Goal: Task Accomplishment & Management: Use online tool/utility

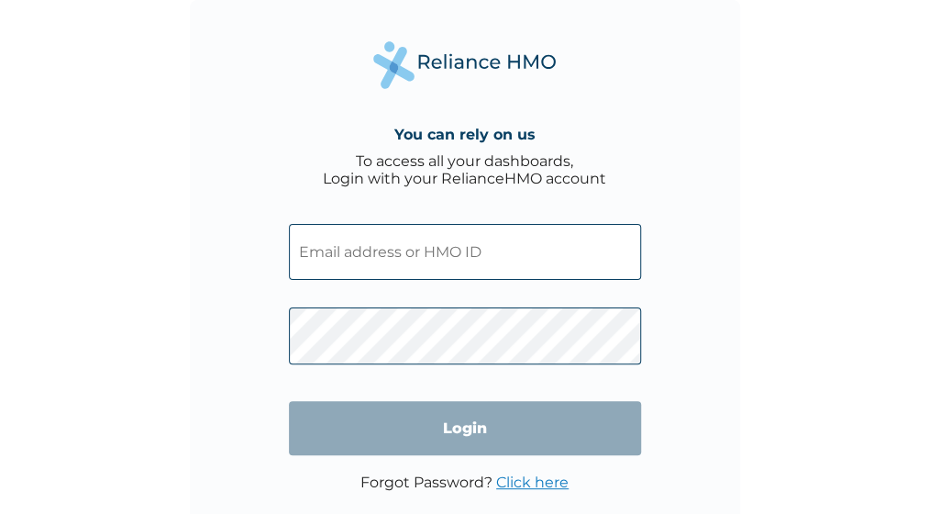
click at [314, 247] on input "text" at bounding box center [465, 252] width 352 height 56
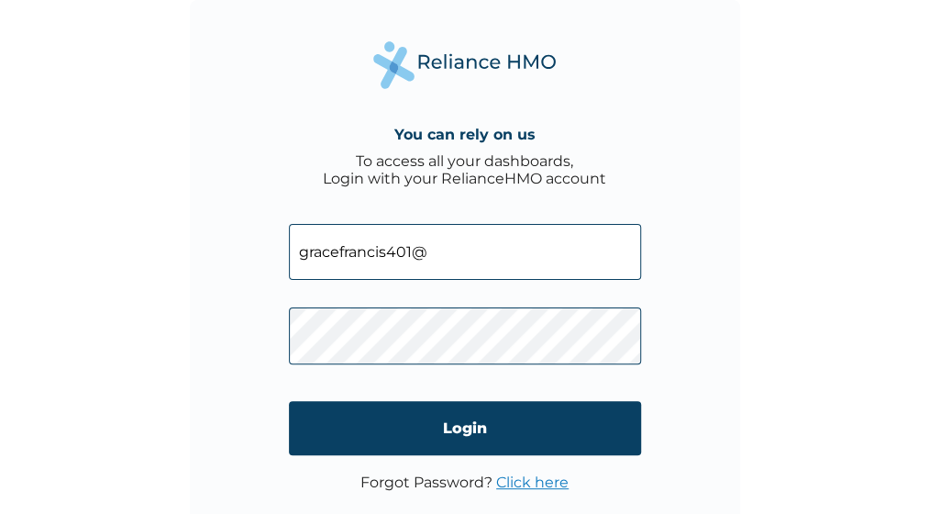
click at [517, 251] on input "gracefrancis401@" at bounding box center [465, 252] width 352 height 56
click at [462, 252] on input "gracefrancis401@" at bounding box center [465, 252] width 352 height 56
type input "gracefrancis401@gmail.com"
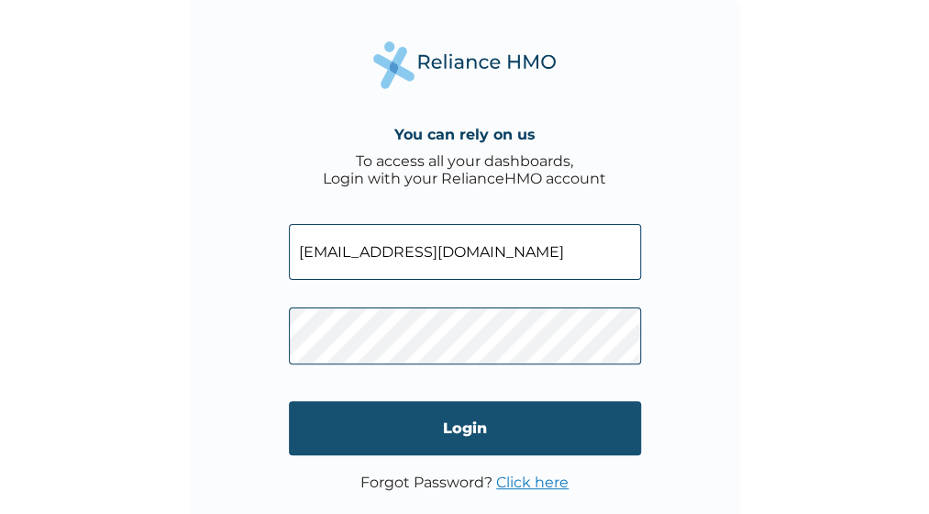
click at [621, 415] on input "Login" at bounding box center [465, 428] width 352 height 54
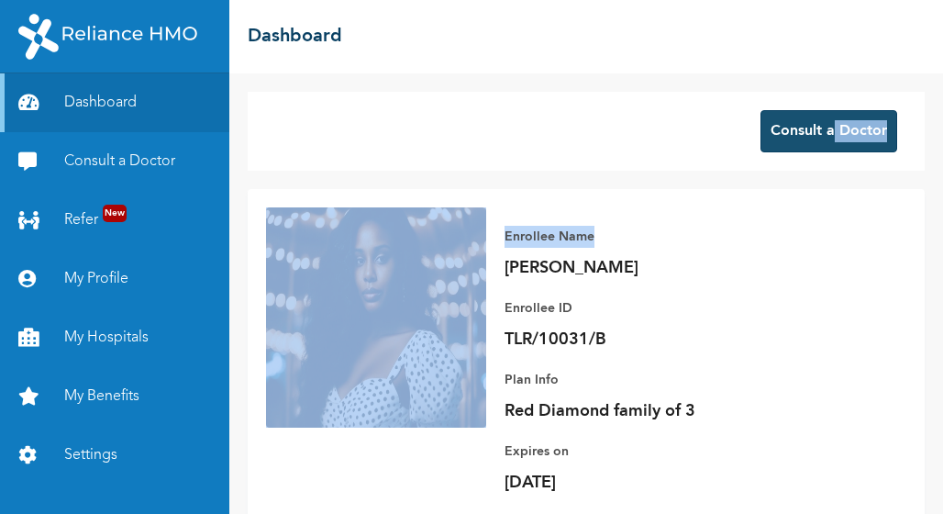
drag, startPoint x: 0, startPoint y: 0, endPoint x: 820, endPoint y: 138, distance: 831.5
click at [820, 138] on div "Consult a Doctor Enrollee Name [PERSON_NAME] Enrollee ID TLR/10031/B Plan Info …" at bounding box center [586, 293] width 714 height 440
click at [820, 138] on button "Consult a Doctor" at bounding box center [828, 131] width 137 height 42
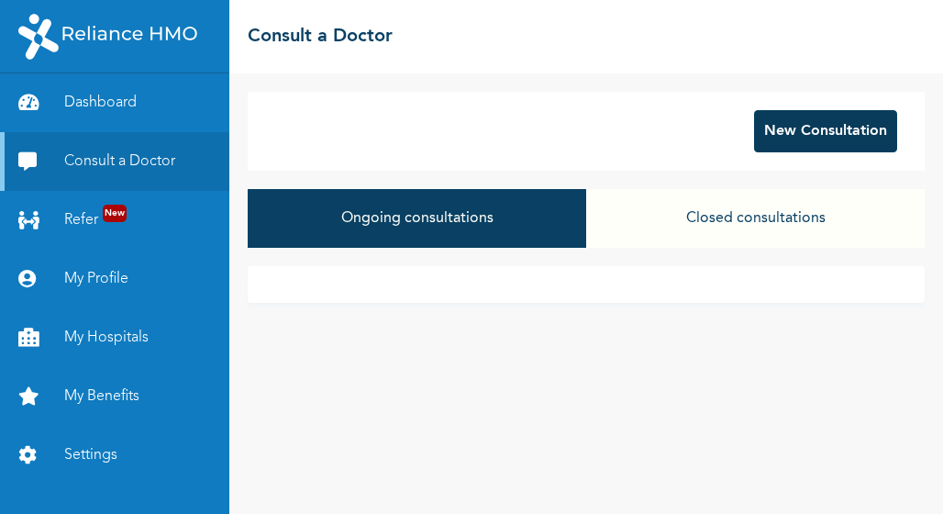
click at [814, 126] on button "New Consultation" at bounding box center [825, 131] width 143 height 42
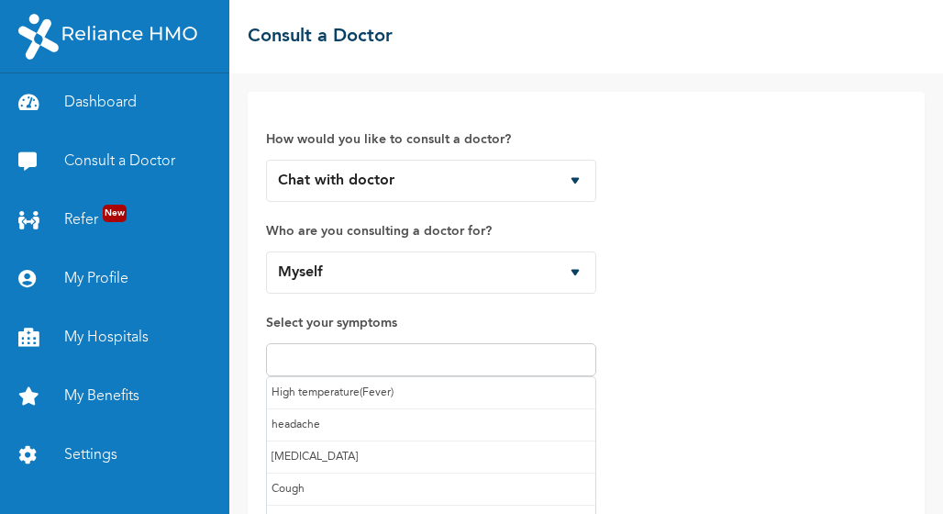
click at [517, 356] on input "text" at bounding box center [430, 360] width 319 height 22
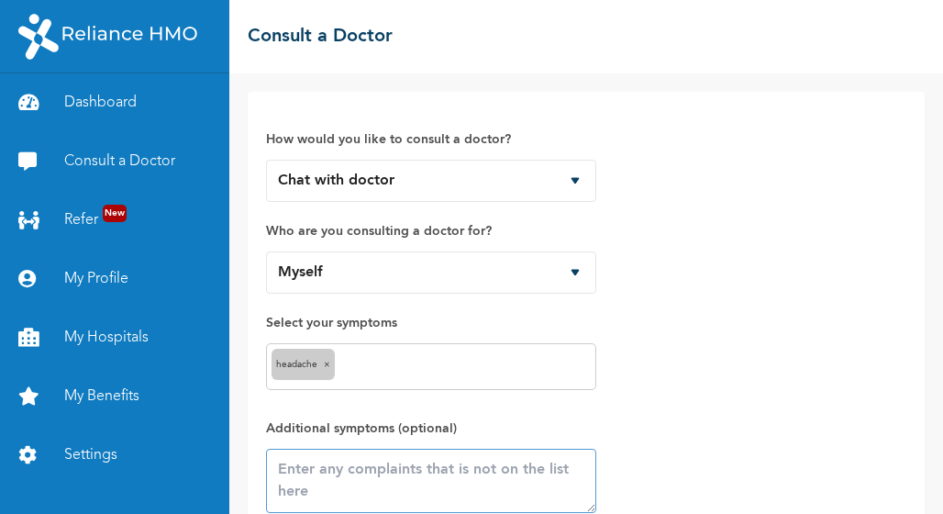
click at [469, 473] on textarea at bounding box center [431, 480] width 330 height 64
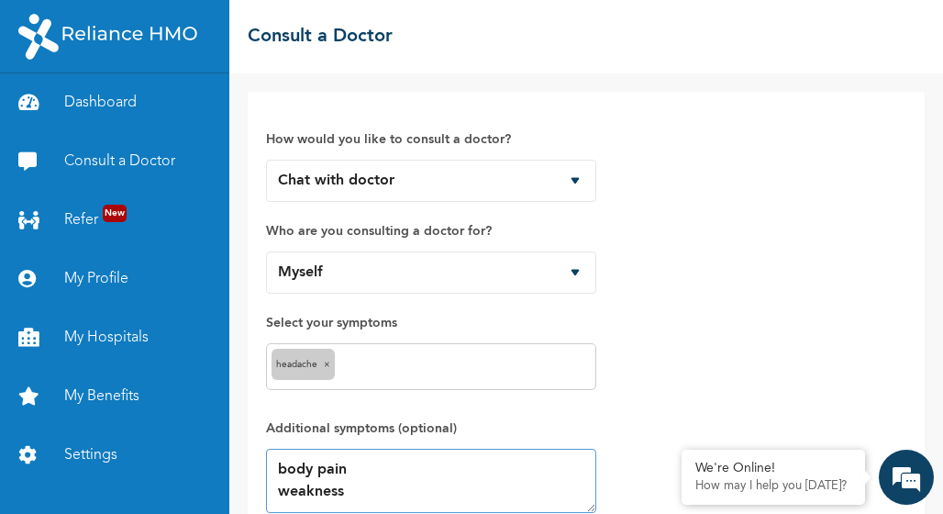
click at [270, 491] on textarea "body pain weakness" at bounding box center [431, 480] width 330 height 64
click at [386, 488] on textarea "body pain body weakness" at bounding box center [431, 480] width 330 height 64
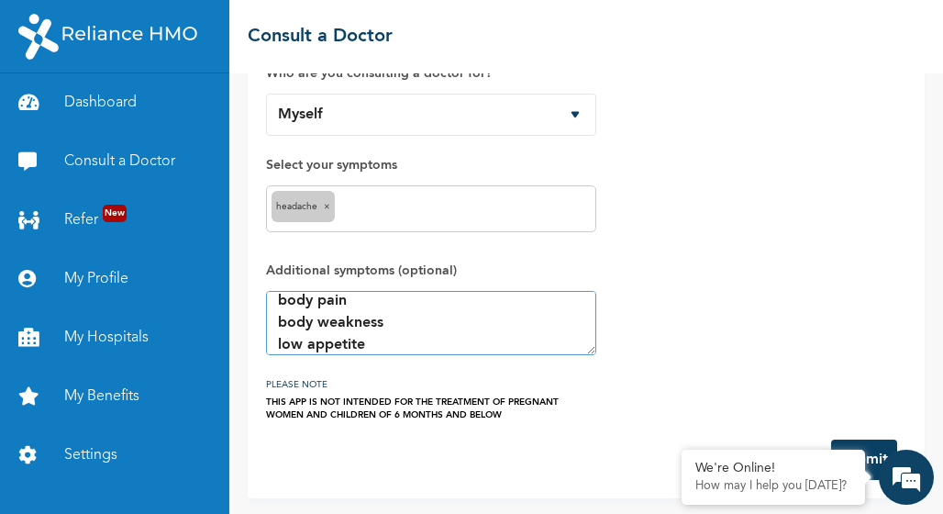
scroll to position [22, 0]
type textarea "body pain body weakness low appetite"
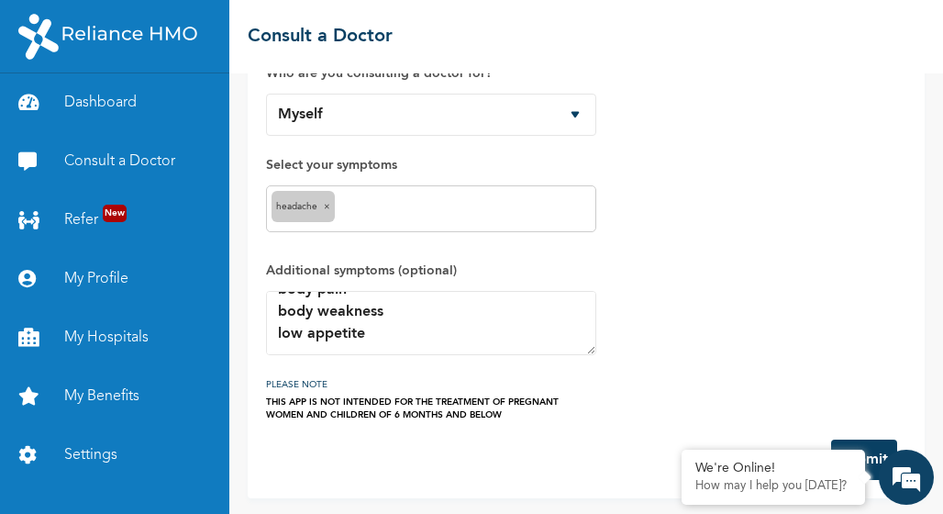
click at [873, 443] on button "Submit" at bounding box center [864, 459] width 66 height 40
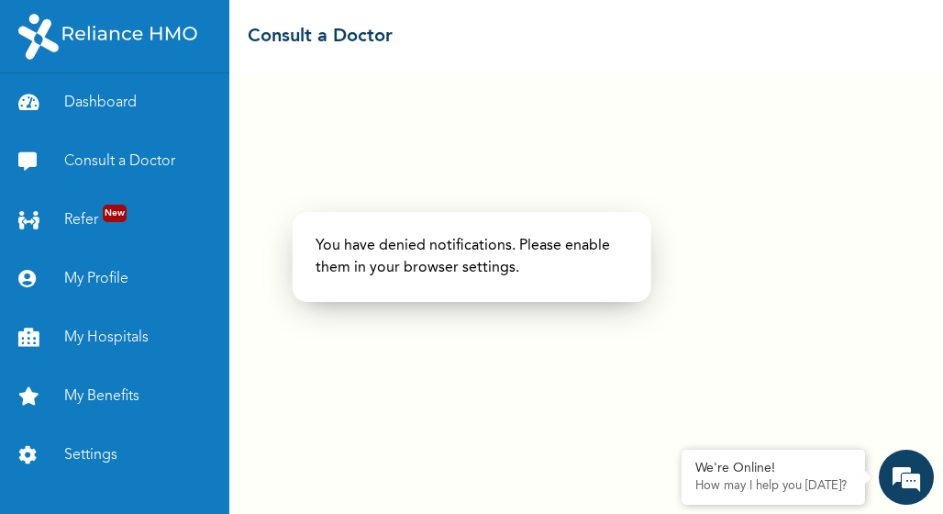
click at [570, 236] on p "You have denied notifications. Please enable them in your browser settings." at bounding box center [471, 257] width 313 height 44
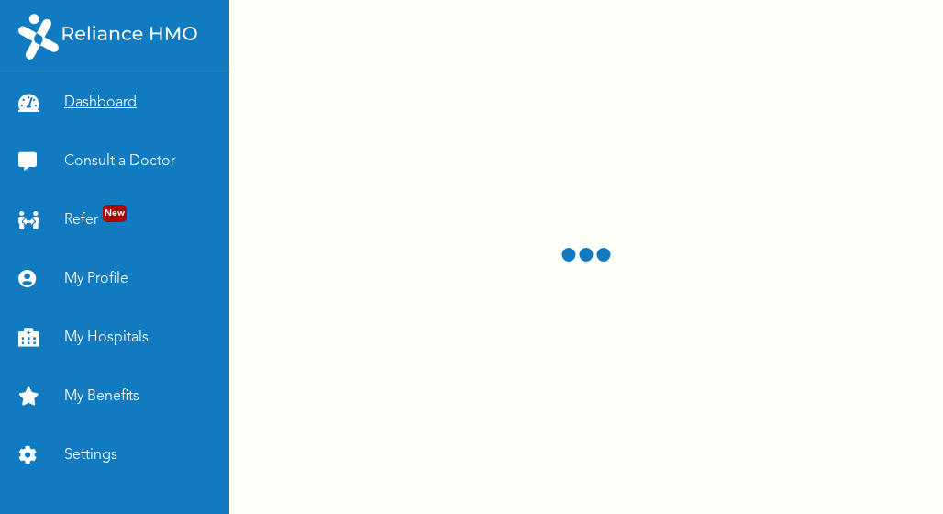
click at [130, 105] on link "Dashboard" at bounding box center [114, 102] width 229 height 59
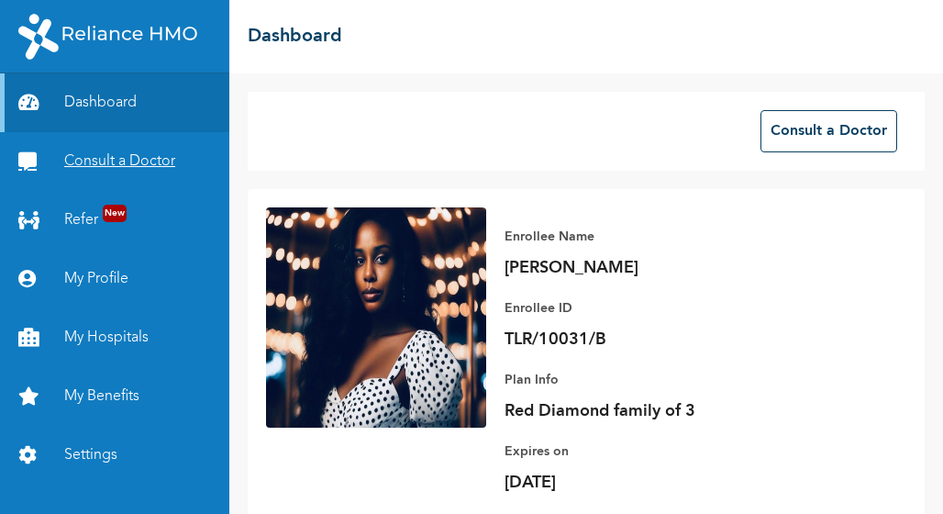
click at [140, 164] on link "Consult a Doctor" at bounding box center [114, 161] width 229 height 59
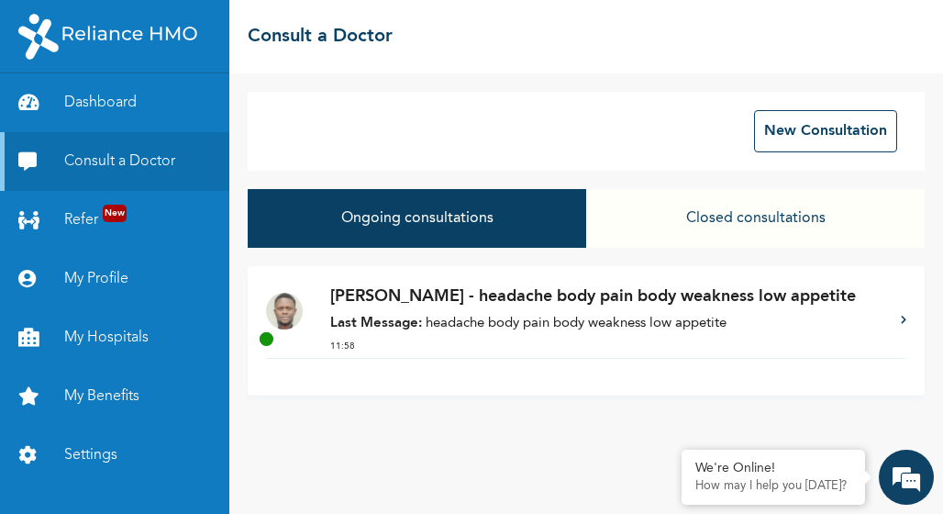
click at [495, 328] on p "Last Message: headache body pain body weakness low appetite" at bounding box center [606, 324] width 552 height 21
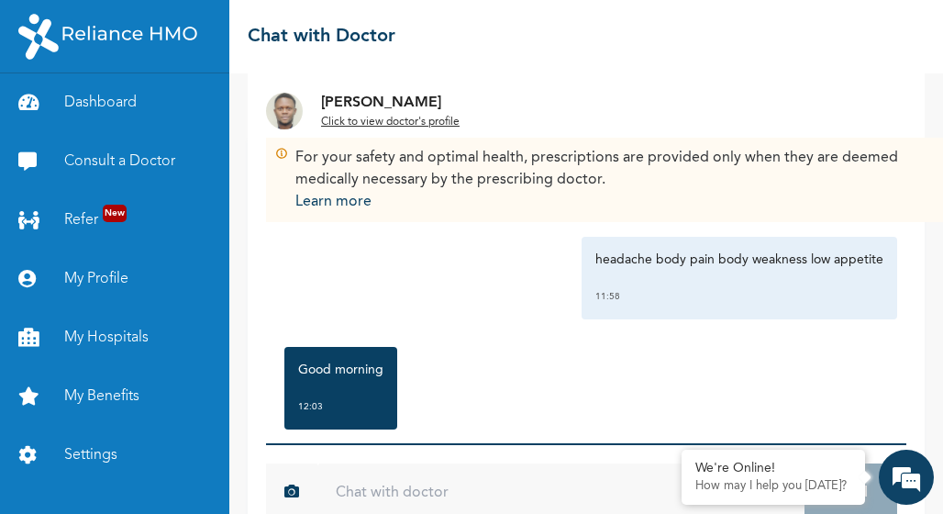
scroll to position [37, 0]
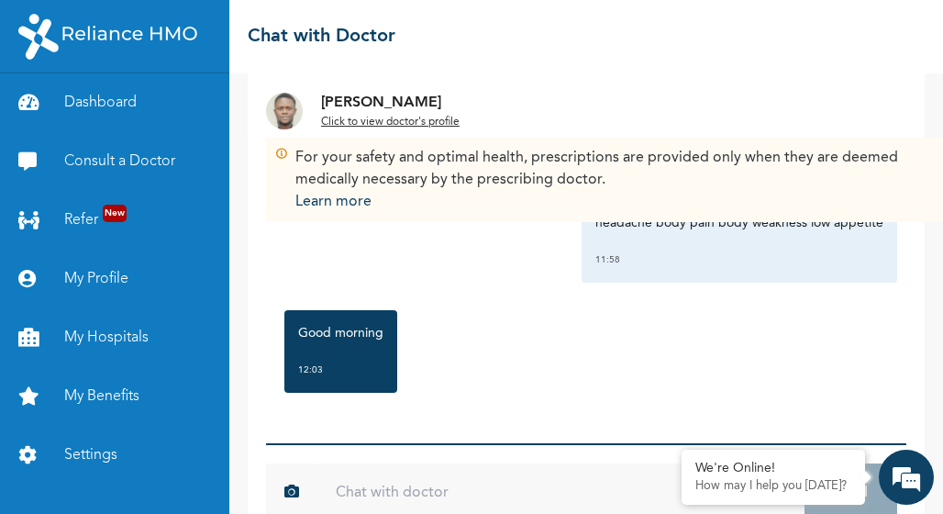
click at [418, 495] on input "text" at bounding box center [560, 492] width 487 height 59
type input "Good afternoon Doctor"
click at [872, 498] on button "Send" at bounding box center [850, 492] width 93 height 59
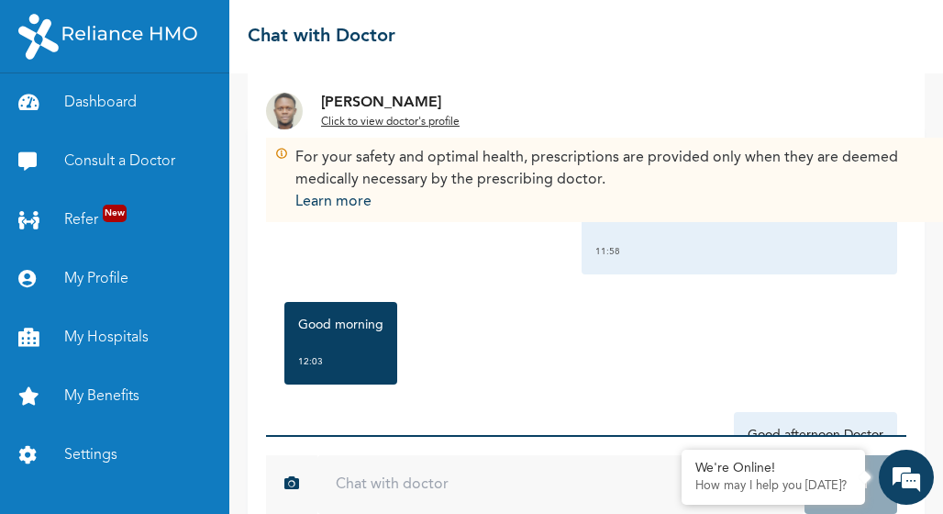
click at [817, 344] on div "Good morning 12:03" at bounding box center [586, 343] width 622 height 101
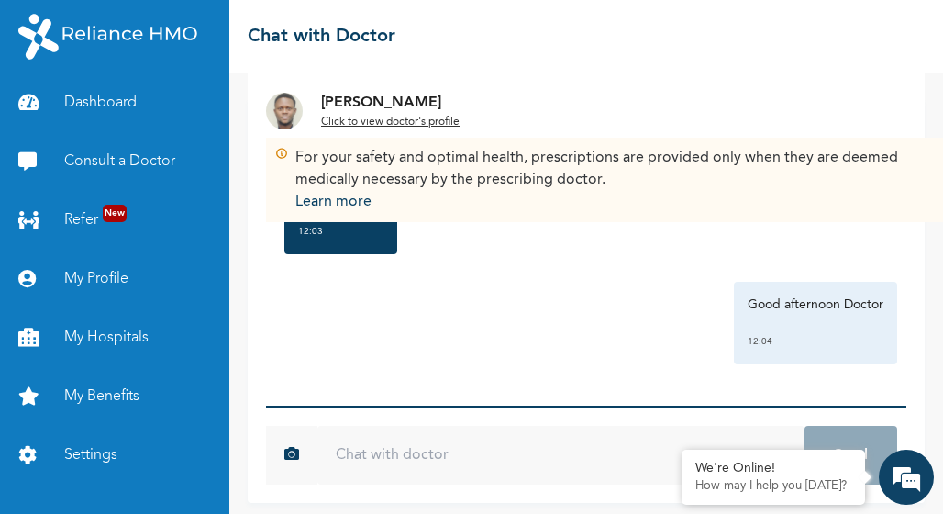
scroll to position [77, 0]
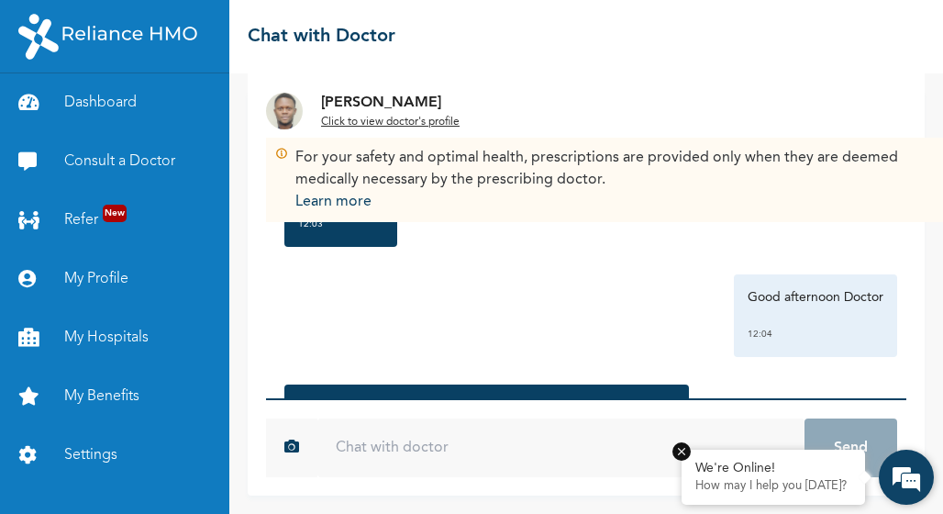
click at [837, 489] on p "How may I help you [DATE]?" at bounding box center [773, 486] width 156 height 15
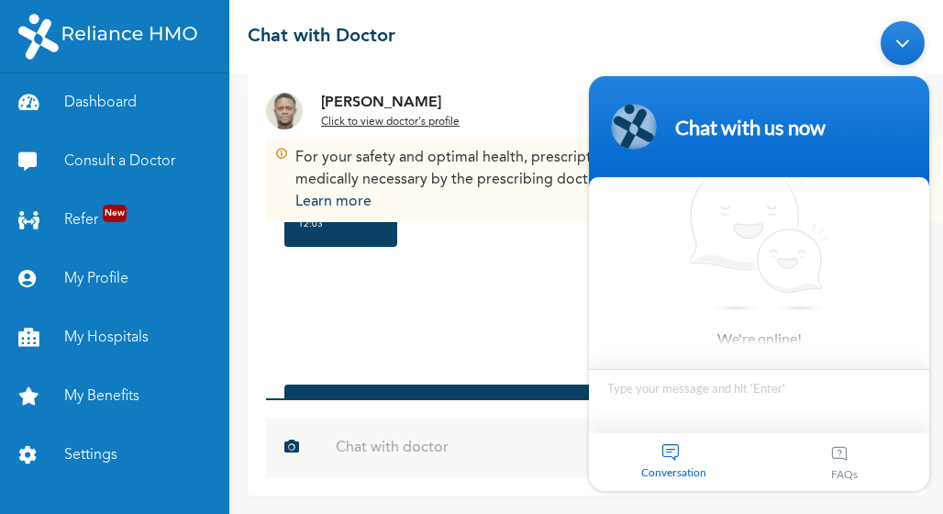
scroll to position [9, 0]
click at [471, 368] on div "Tuesday, October 14th 2025 headache body pain body weakness low appetite 11:58 …" at bounding box center [586, 244] width 640 height 308
click at [477, 303] on div "Good afternoon Doctor 12:04" at bounding box center [586, 315] width 622 height 83
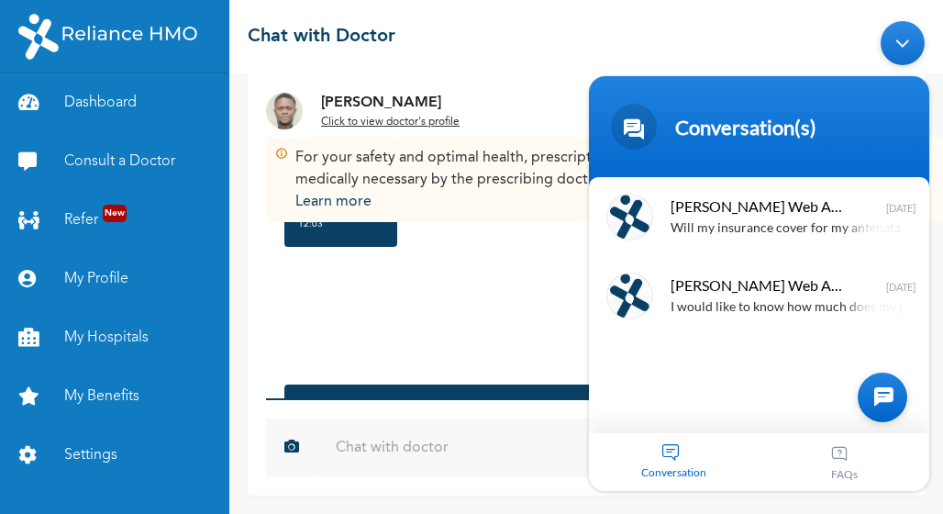
click at [477, 303] on div "Good afternoon Doctor 12:04" at bounding box center [586, 315] width 622 height 83
click at [787, 39] on body "Conversation(s) We're online! Naomi Enrollee Web Assistant Will my insurance co…" at bounding box center [759, 256] width 359 height 488
click at [563, 286] on div "Good afternoon Doctor 12:04" at bounding box center [586, 315] width 622 height 83
click at [561, 287] on div "Good afternoon Doctor 12:04" at bounding box center [586, 315] width 622 height 83
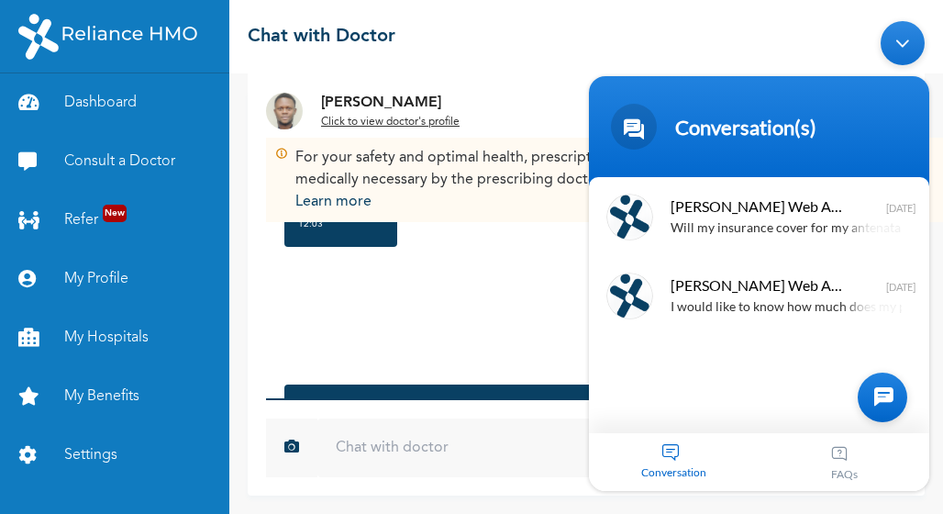
click at [561, 287] on div "Good afternoon Doctor 12:04" at bounding box center [586, 315] width 622 height 83
click at [751, 35] on body "Conversation(s) We're online! Naomi Enrollee Web Assistant Will my insurance co…" at bounding box center [759, 256] width 359 height 488
click at [905, 48] on div "Minimize live chat window" at bounding box center [902, 43] width 44 height 44
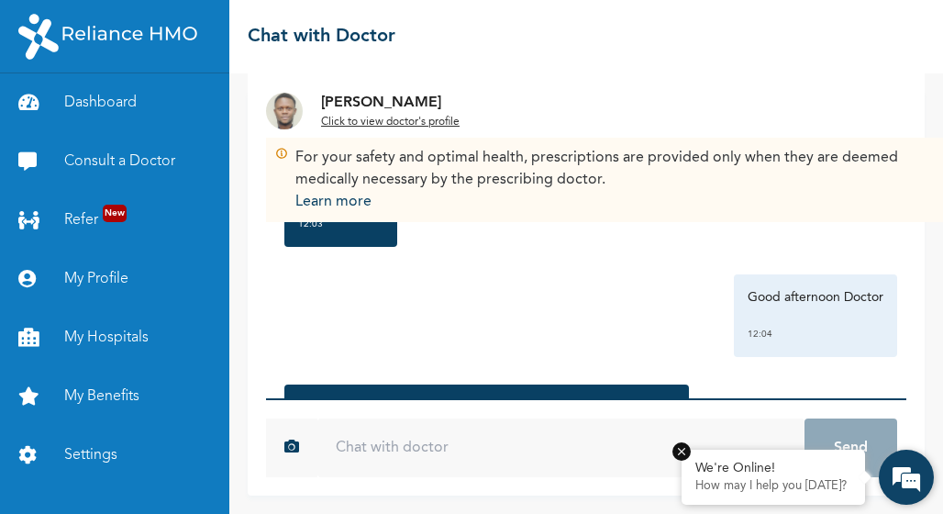
click at [680, 453] on em at bounding box center [681, 451] width 18 height 18
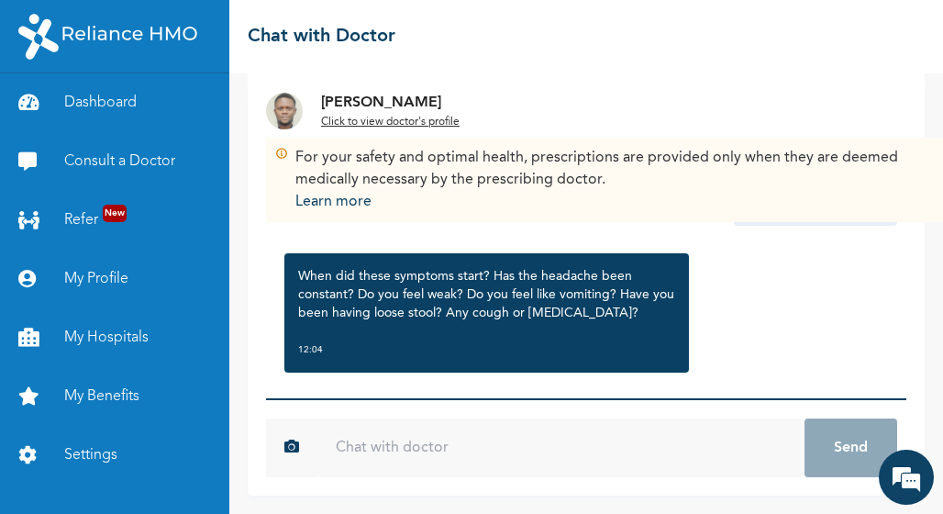
scroll to position [268, 0]
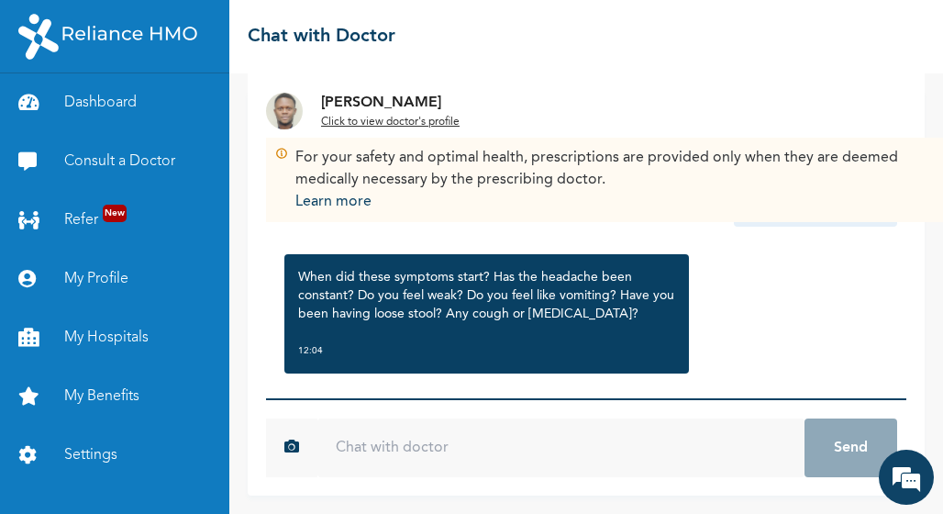
click at [462, 459] on input "text" at bounding box center [560, 447] width 487 height 59
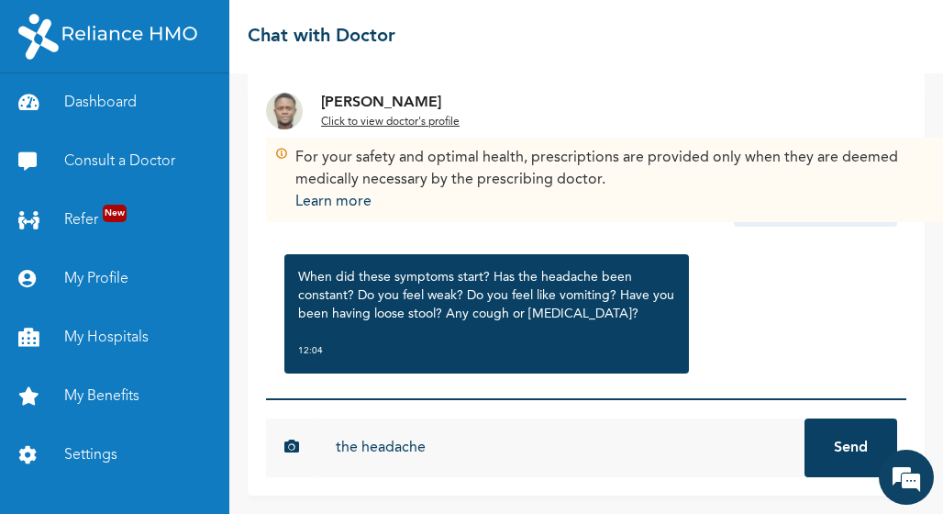
click at [343, 449] on input "the headache" at bounding box center [560, 447] width 487 height 59
click at [436, 453] on input "The headache" at bounding box center [560, 447] width 487 height 59
click at [714, 447] on input "The headache started about two weeks ago. I feel weak." at bounding box center [560, 447] width 487 height 59
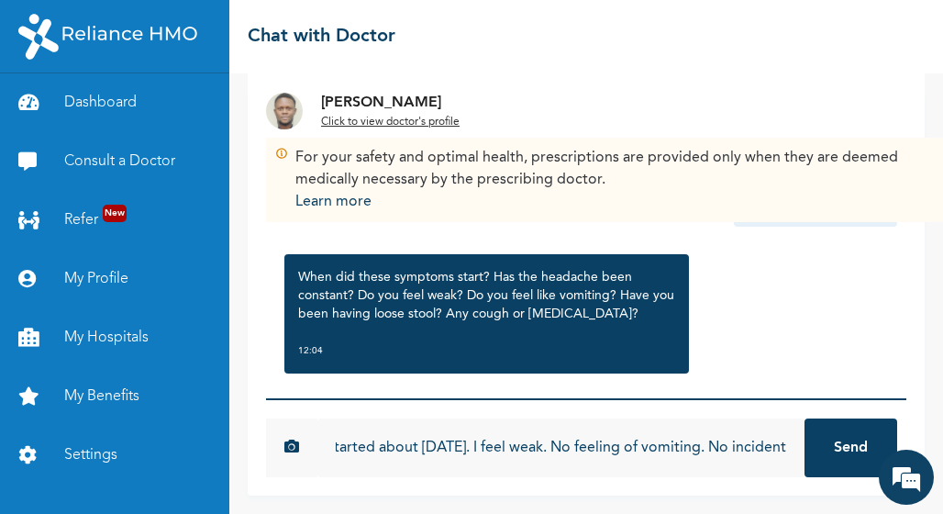
scroll to position [0, 174]
click at [714, 449] on input "The headache started about two weeks ago. I feel weak. No feeling of vomiting. …" at bounding box center [560, 447] width 487 height 59
click at [780, 446] on input "The headache started about two weeks ago. I feel weak. No feeling of vomiting. …" at bounding box center [560, 447] width 487 height 59
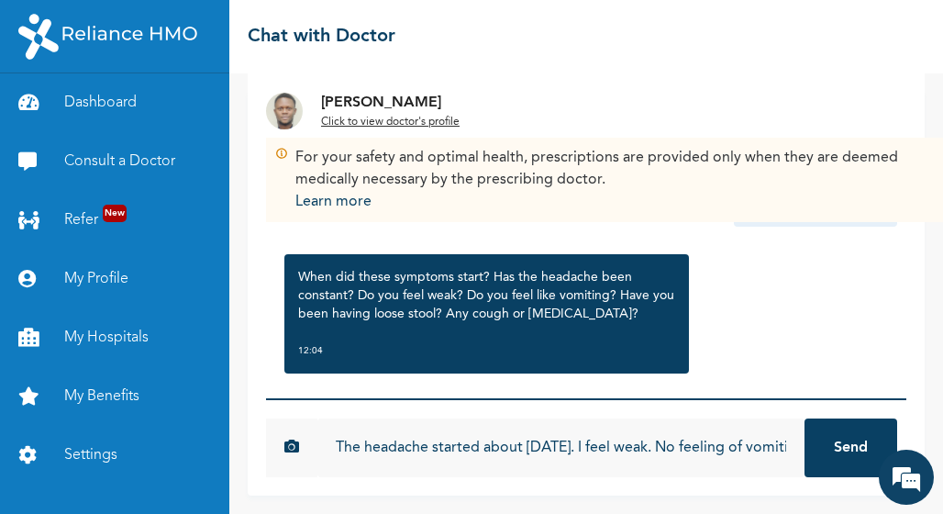
click at [771, 450] on input "The headache started about two weeks ago. I feel weak. No feeling of vomiting. …" at bounding box center [560, 447] width 487 height 59
type input "The headache started about two weeks ago. I feel weak. No feeling of vomiting. …"
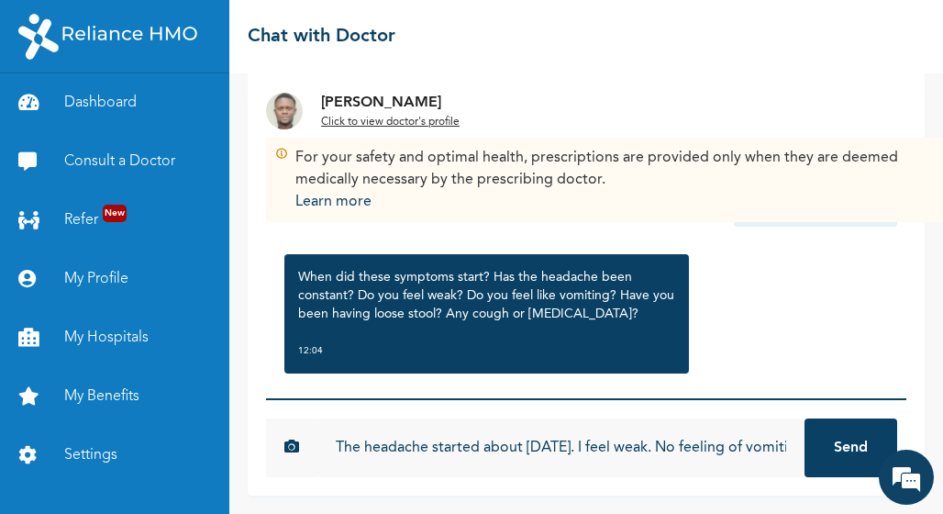
click at [837, 435] on button "Send" at bounding box center [850, 447] width 93 height 59
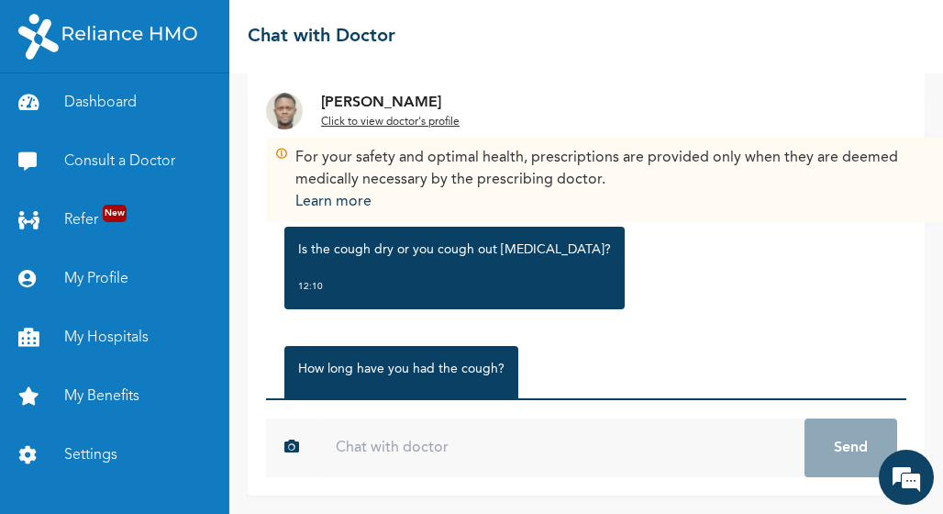
scroll to position [588, 0]
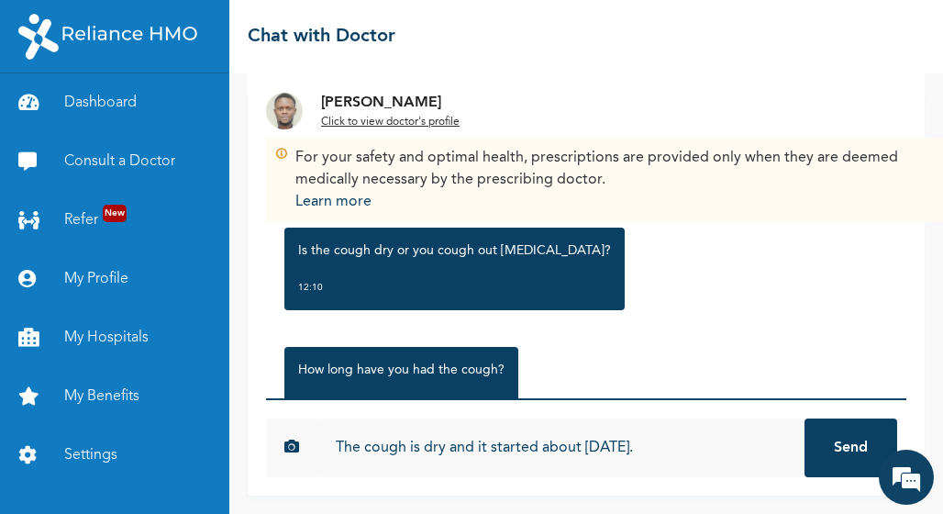
type input "The cough is dry and it started about two weeks ago."
click at [804, 418] on button "Send" at bounding box center [850, 447] width 93 height 59
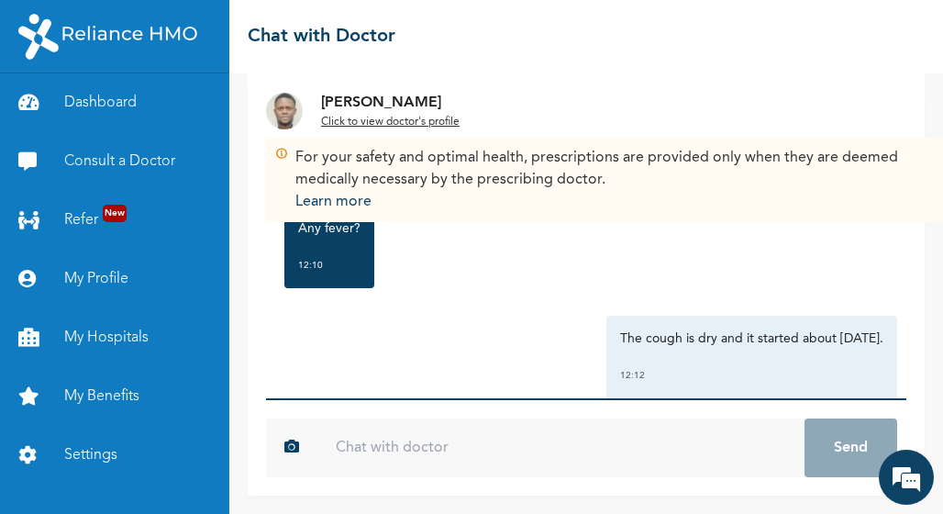
scroll to position [890, 0]
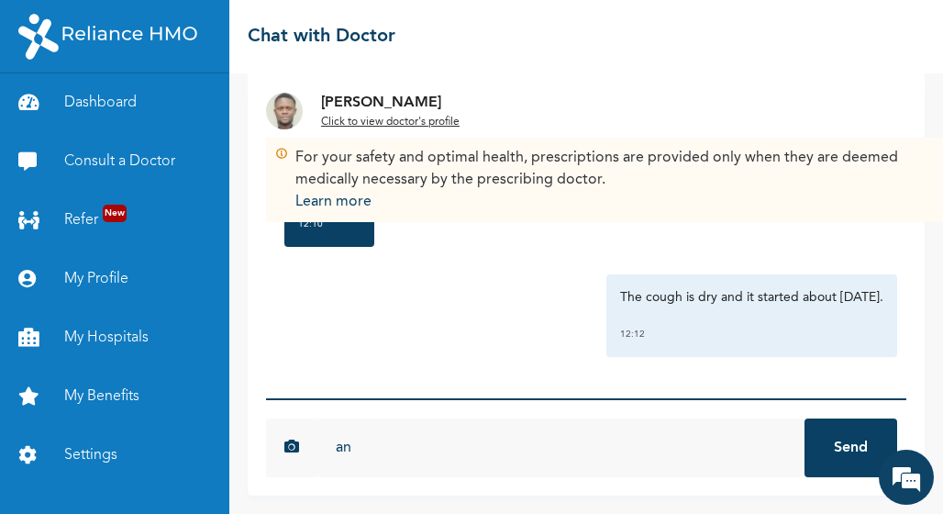
type input "a"
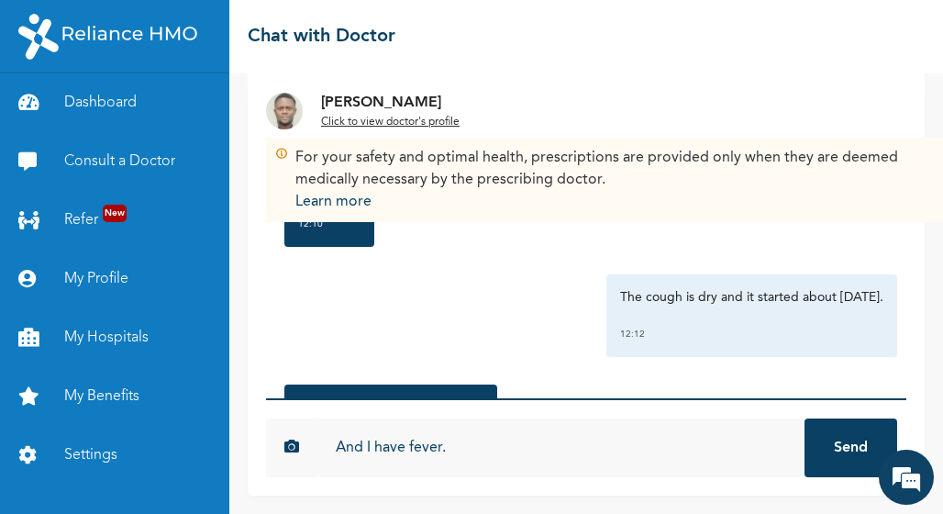
type input "And I have fever."
click at [804, 418] on button "Send" at bounding box center [850, 447] width 93 height 59
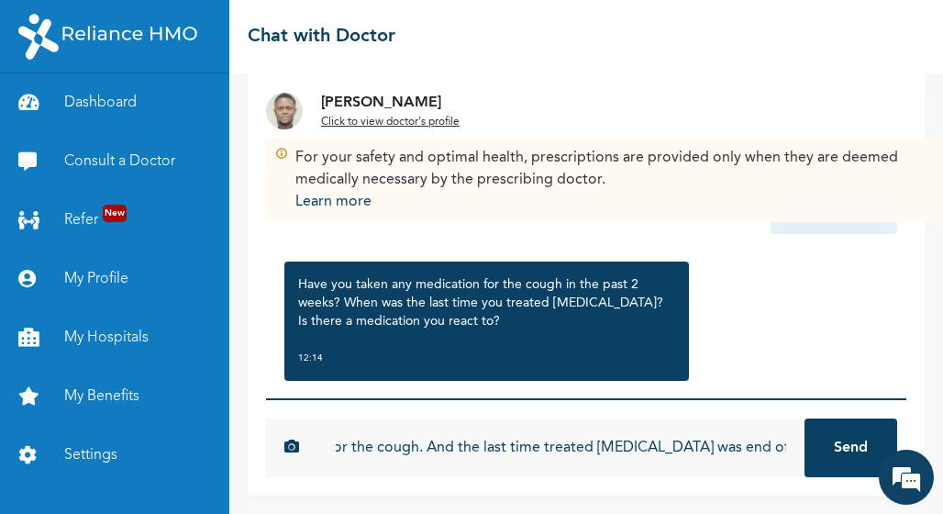
scroll to position [0, 209]
click at [741, 448] on input "I haven't taken any medication for the cough. And the last time I treated malar…" at bounding box center [560, 447] width 487 height 59
type input "I haven't taken any medication for the cough. And the last time I treated malar…"
click at [804, 418] on button "Send" at bounding box center [850, 447] width 93 height 59
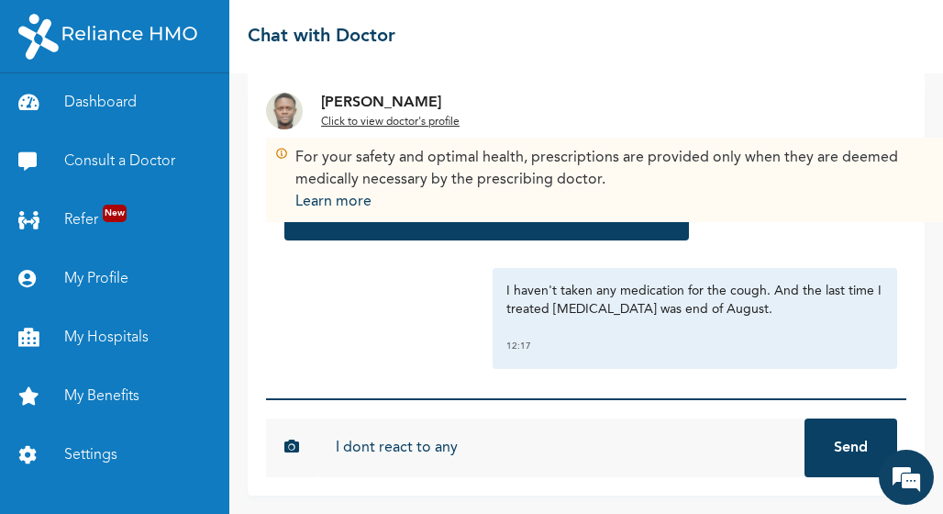
scroll to position [1385, 0]
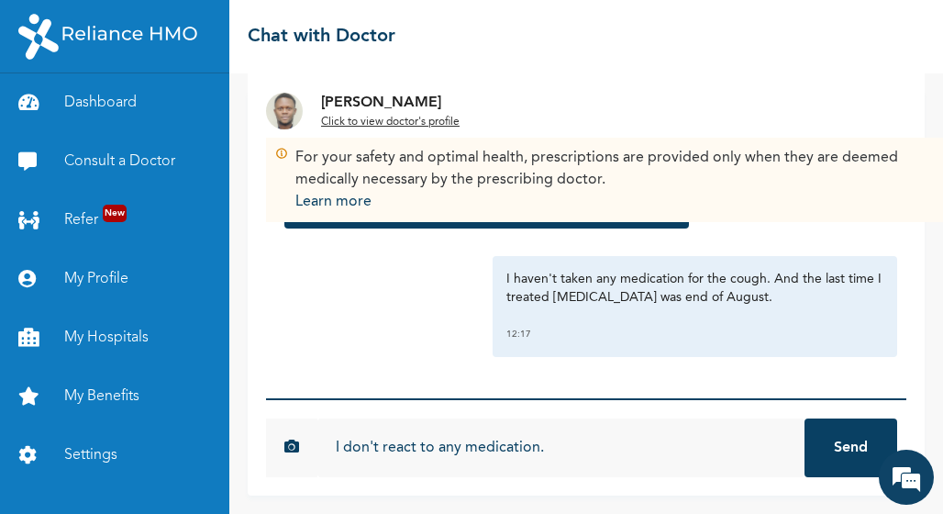
type input "I don't react to any medication."
click at [804, 418] on button "Send" at bounding box center [850, 447] width 93 height 59
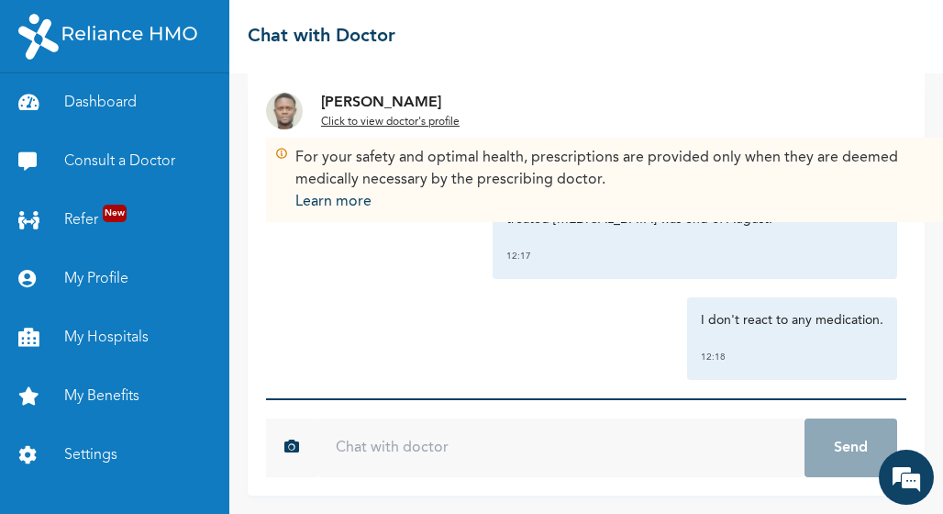
scroll to position [1486, 0]
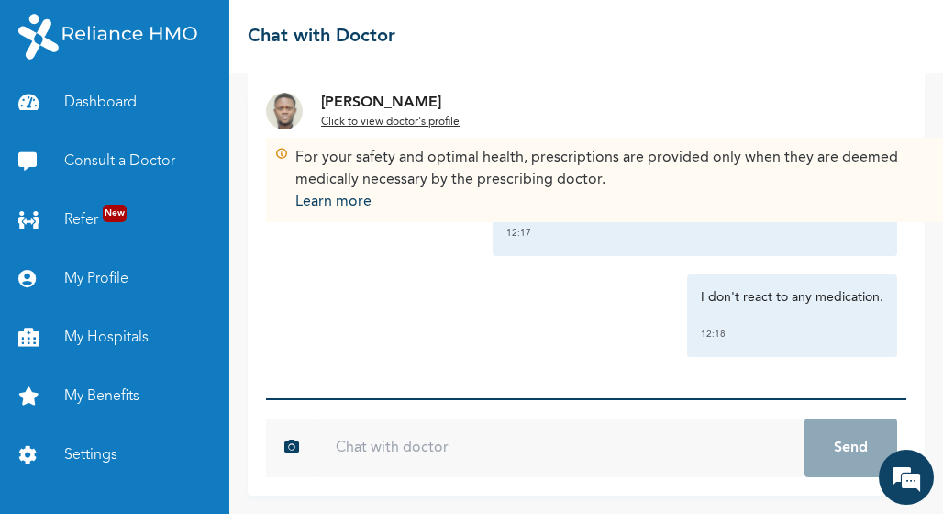
click at [271, 162] on div "For your safety and optimal health, prescriptions are provided only when they a…" at bounding box center [619, 180] width 707 height 84
click at [280, 154] on img at bounding box center [281, 153] width 13 height 13
click at [280, 152] on img at bounding box center [281, 153] width 13 height 13
click at [281, 163] on div at bounding box center [281, 180] width 13 height 66
click at [371, 125] on u "Click to view doctor's profile" at bounding box center [390, 121] width 138 height 11
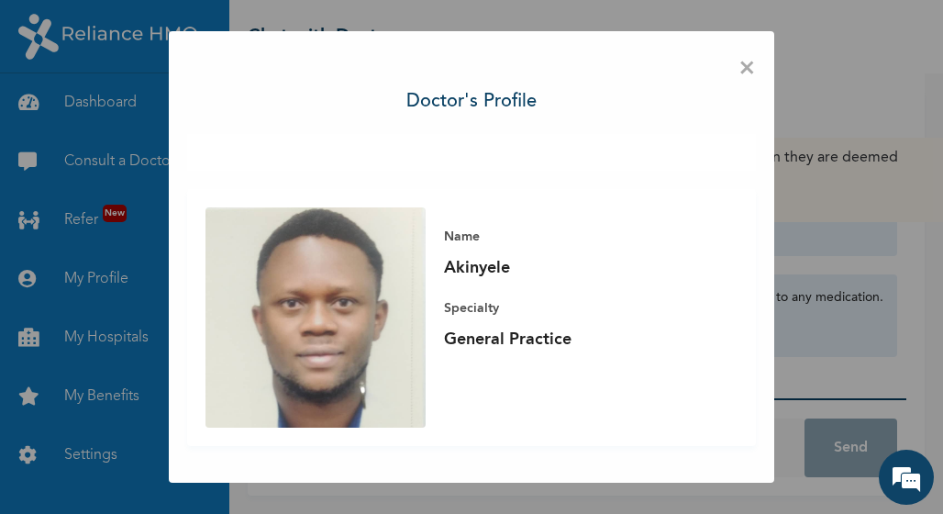
click at [745, 75] on span "×" at bounding box center [746, 69] width 17 height 39
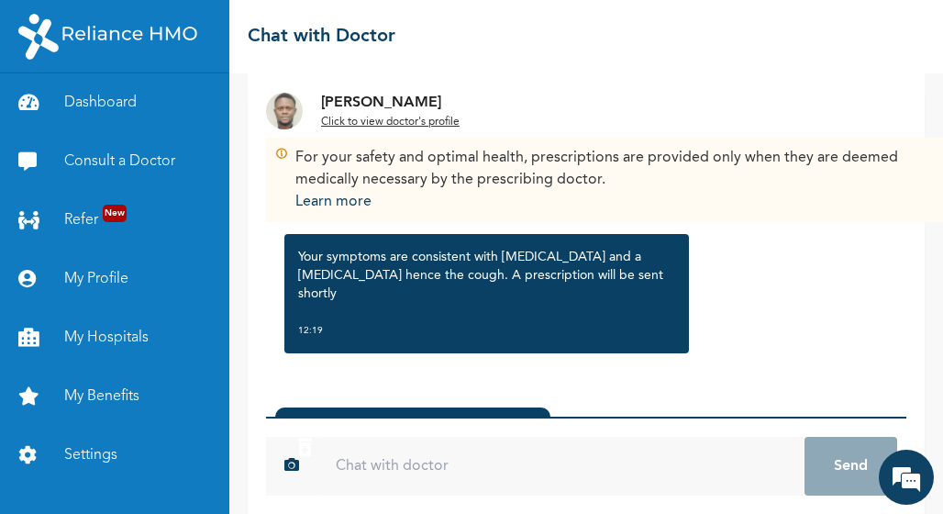
scroll to position [1636, 0]
click at [498, 404] on div "Dr. Akinyele created a prescription . 12:19 Click to view > c467357a32c9f283ced…" at bounding box center [586, 506] width 640 height 216
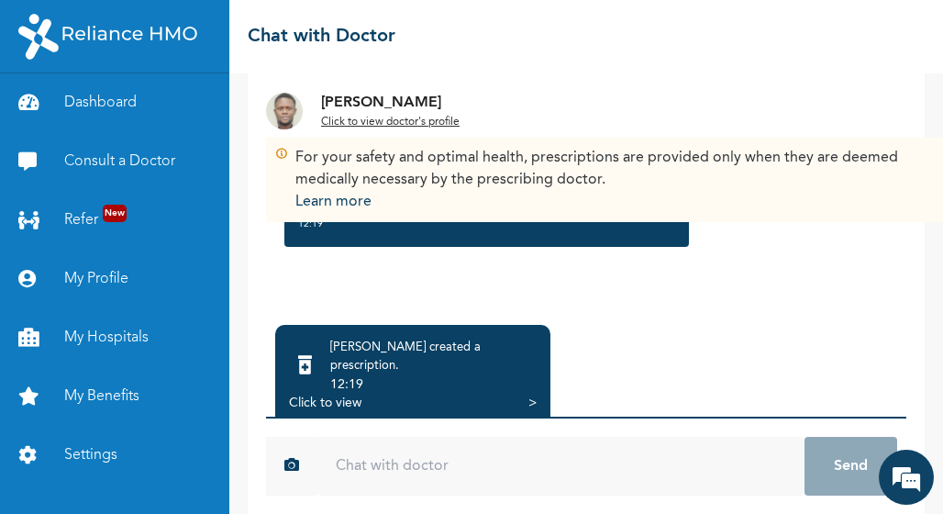
scroll to position [180, 0]
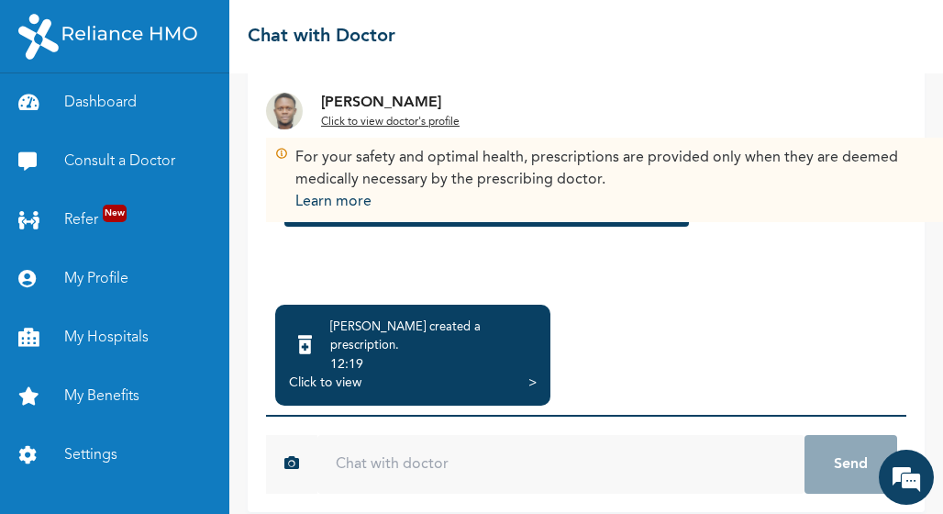
click at [501, 382] on div "Dr. Akinyele created a prescription . 12:19 Click to view >" at bounding box center [412, 354] width 275 height 101
click at [492, 355] on div "12:19" at bounding box center [433, 364] width 206 height 18
click at [307, 373] on div "Click to view" at bounding box center [325, 382] width 72 height 18
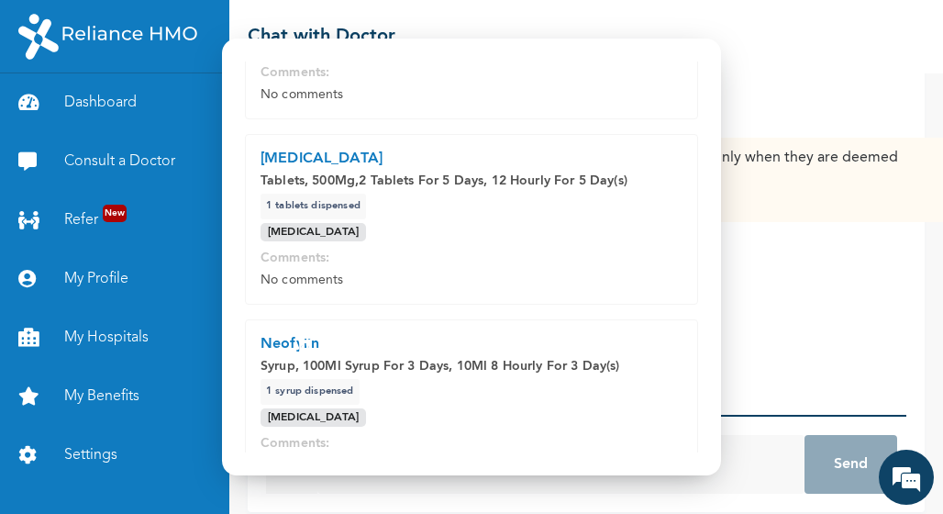
scroll to position [0, 0]
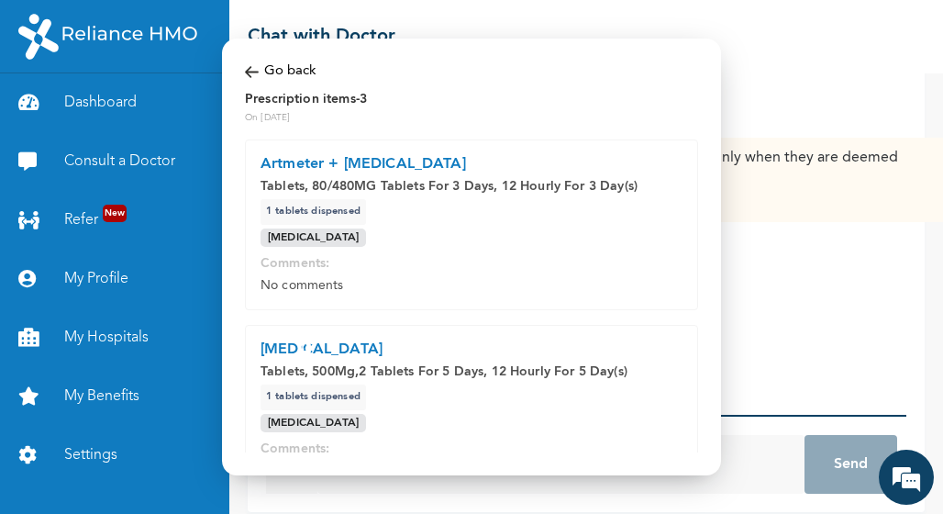
click at [243, 65] on div "Modal Go back Prescription items - 3 On 14/10/2025 Artmeter + Lumefantrine Tabl…" at bounding box center [471, 257] width 499 height 437
click at [249, 66] on img at bounding box center [252, 71] width 14 height 21
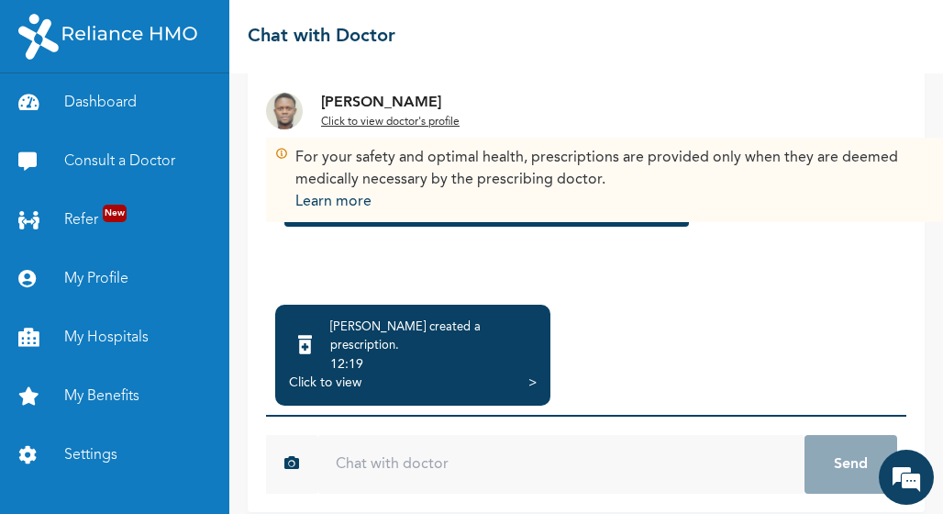
click at [354, 447] on input "text" at bounding box center [560, 464] width 487 height 59
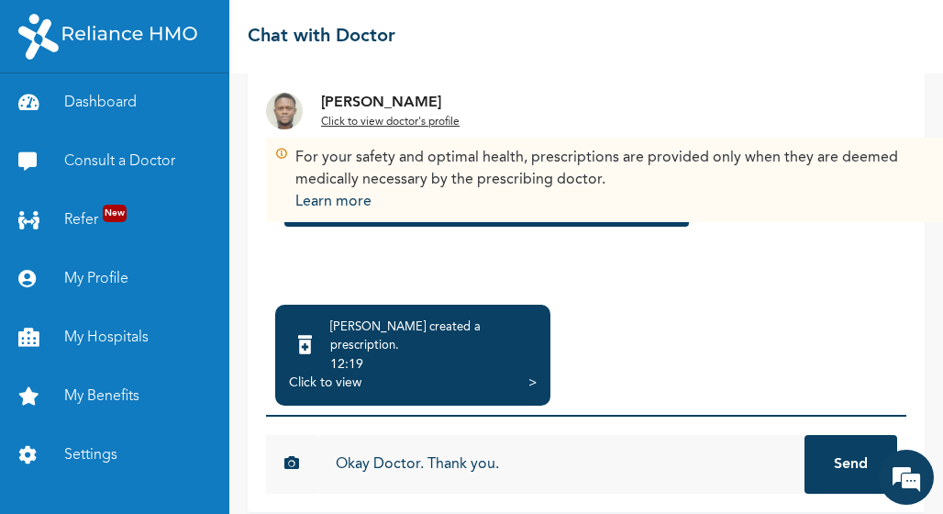
type input "Okay Doctor. Thank you."
click at [804, 435] on button "Send" at bounding box center [850, 464] width 93 height 59
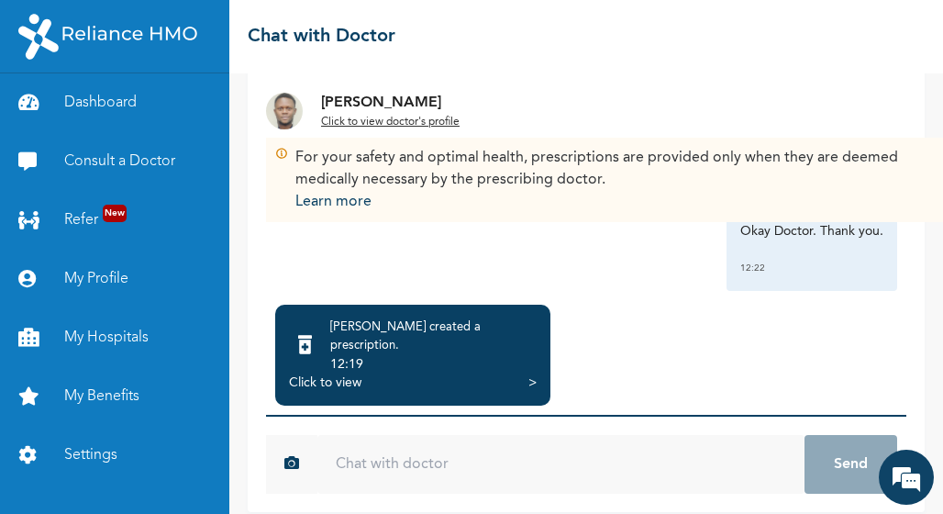
scroll to position [1735, 0]
click at [359, 355] on div "12:19" at bounding box center [433, 364] width 206 height 18
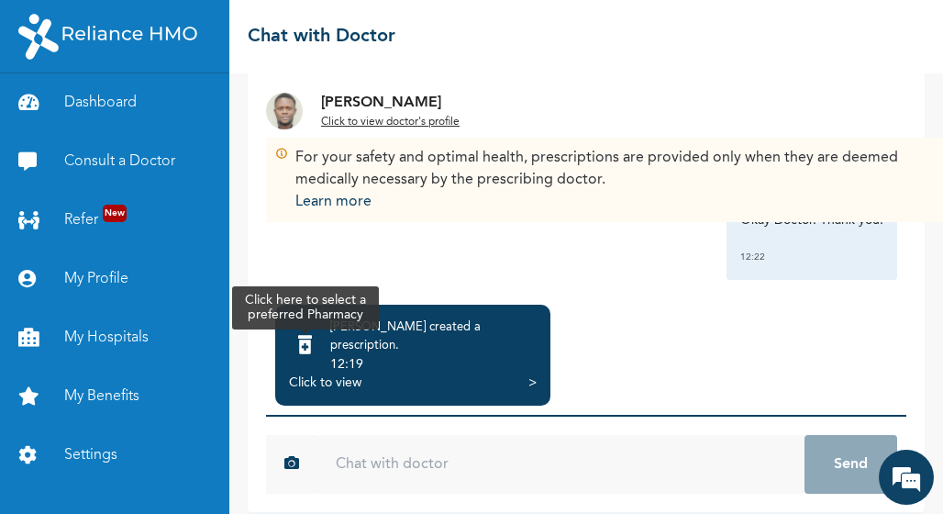
click at [321, 353] on div at bounding box center [305, 345] width 32 height 39
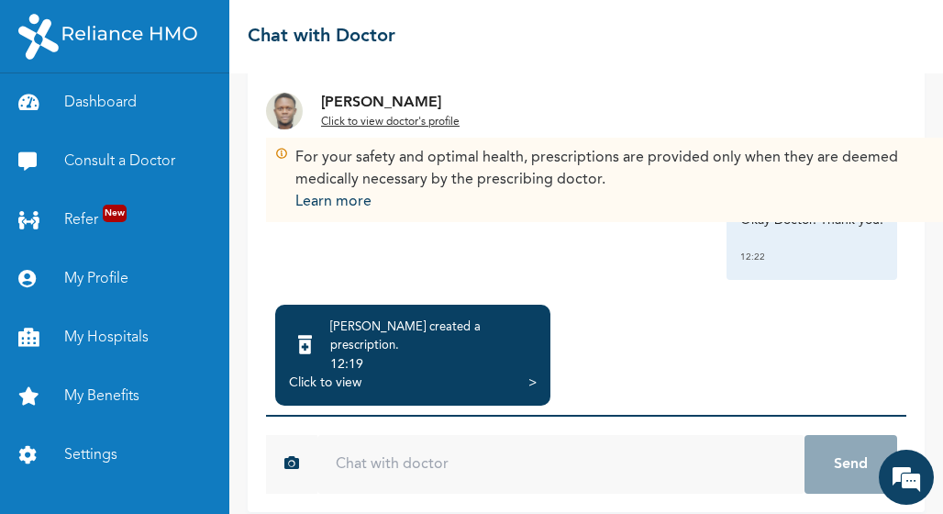
click at [328, 373] on div "Click to view" at bounding box center [325, 382] width 72 height 18
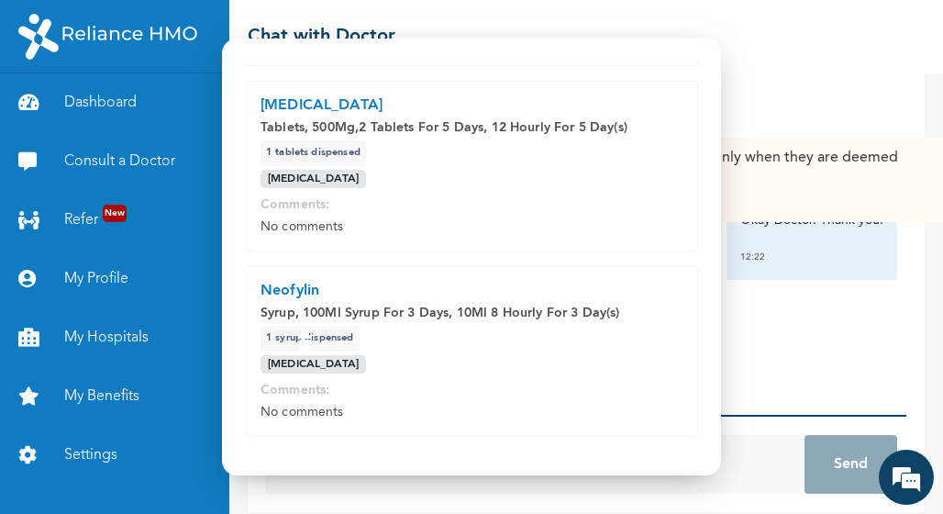
scroll to position [363, 0]
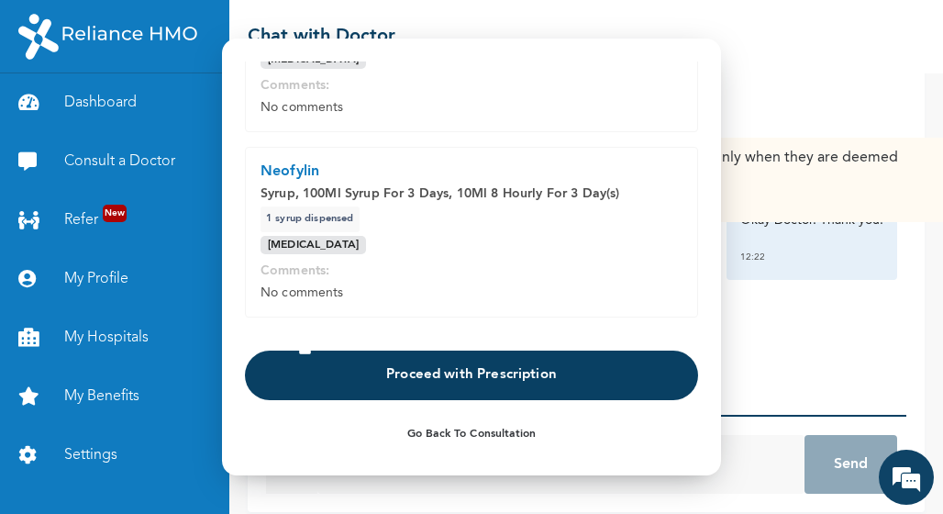
click at [342, 366] on button "Proceed with Prescription" at bounding box center [471, 375] width 453 height 50
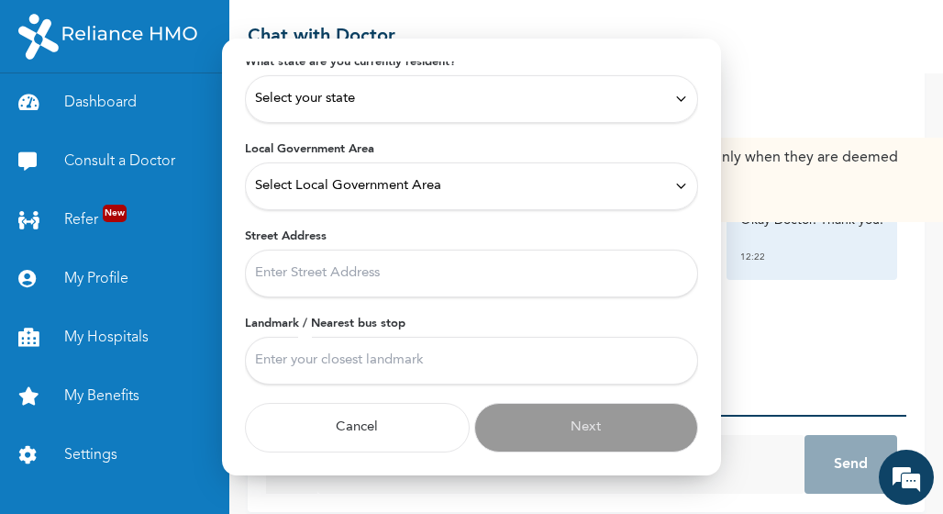
scroll to position [106, 0]
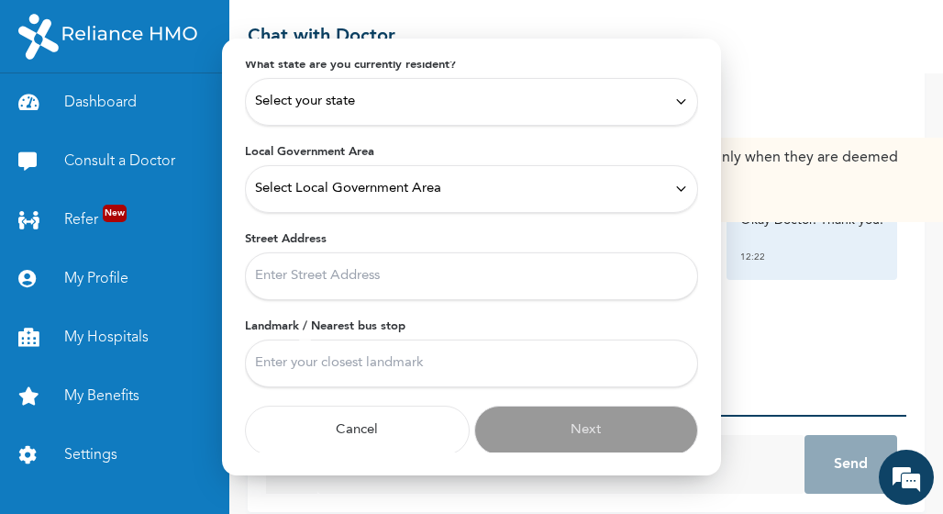
click at [659, 102] on div "Select your state" at bounding box center [471, 102] width 433 height 20
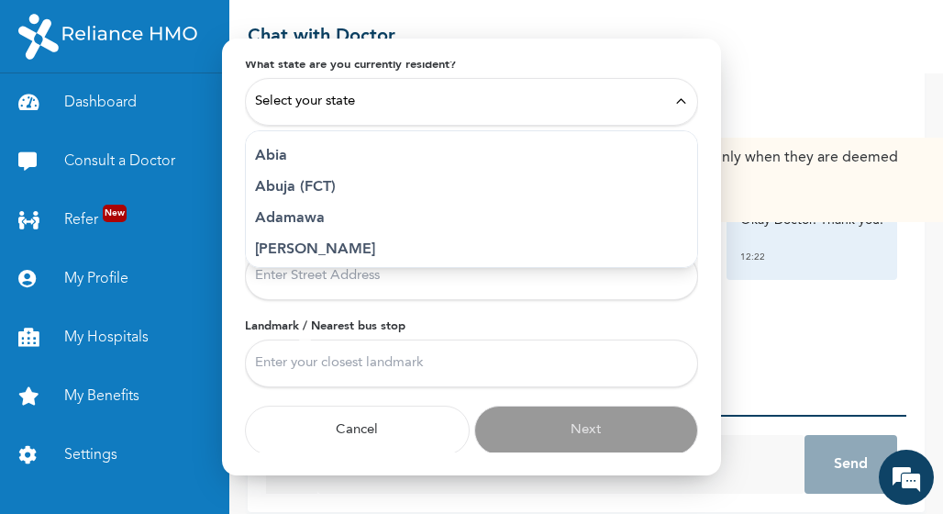
click at [508, 181] on p "Abuja (FCT)" at bounding box center [471, 187] width 433 height 22
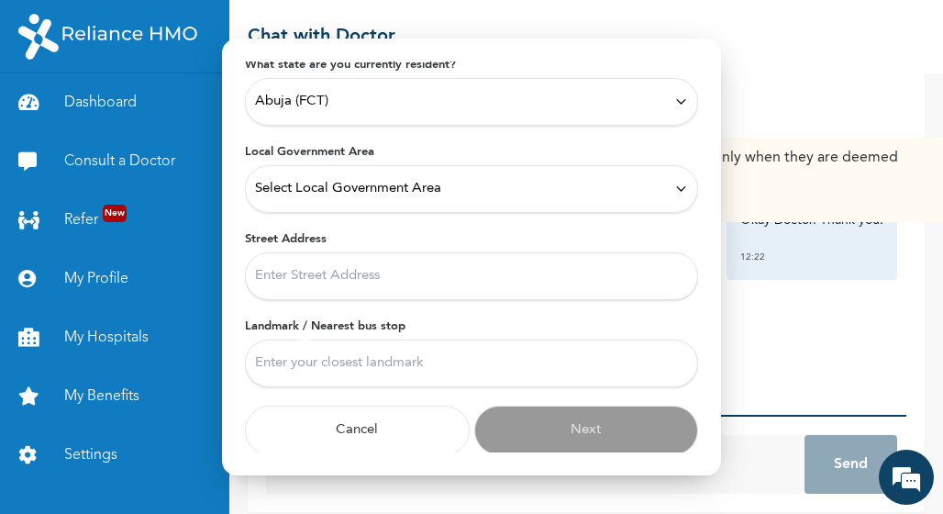
click at [393, 188] on span "Select Local Government Area" at bounding box center [348, 189] width 186 height 20
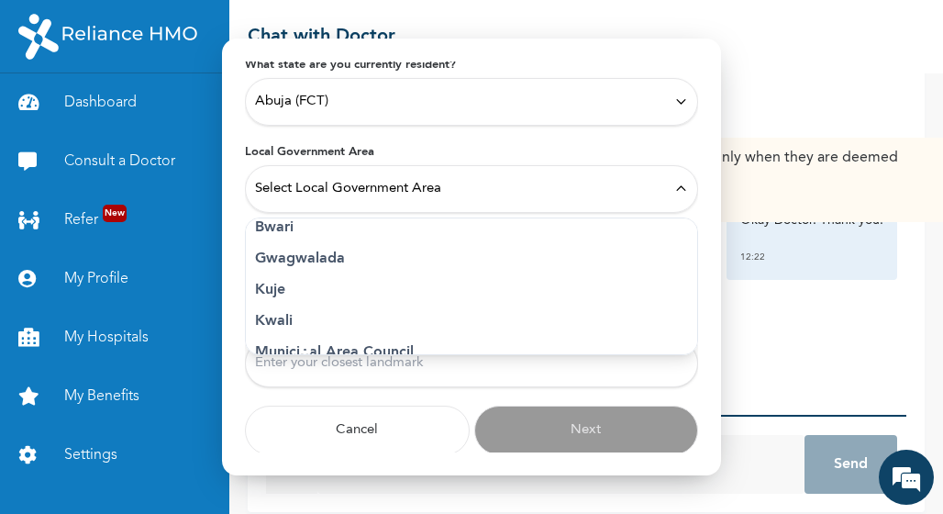
scroll to position [69, 0]
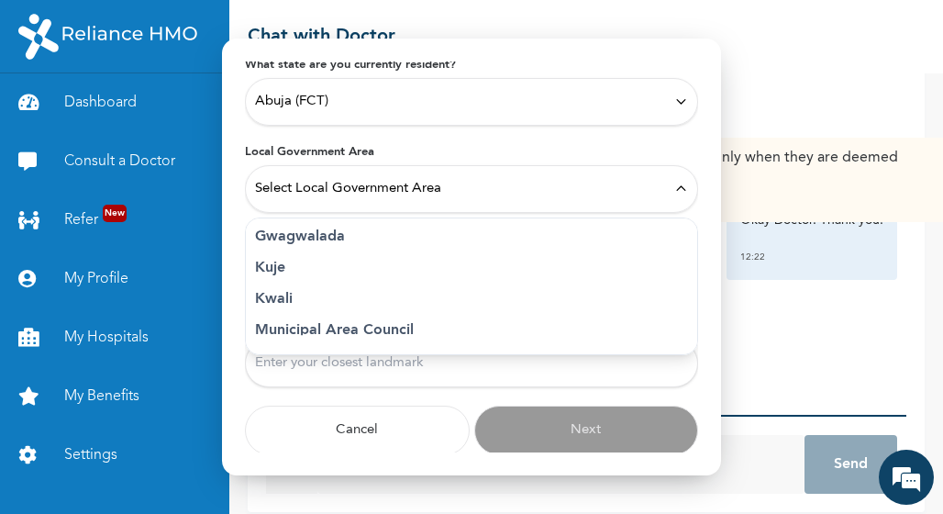
click at [396, 329] on p "Municipal Area Council" at bounding box center [471, 330] width 433 height 22
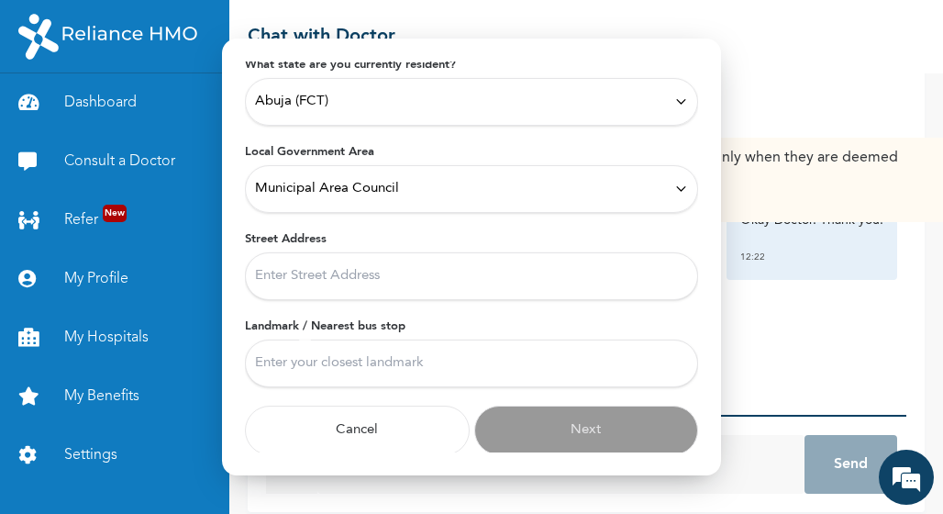
click at [379, 279] on input "Street Address" at bounding box center [471, 276] width 453 height 48
type input "Plot 816,Evelyn Nwoara Avenue, Efab Queens Estate,Karsana, Abuja"
type input "Galadima Gate"
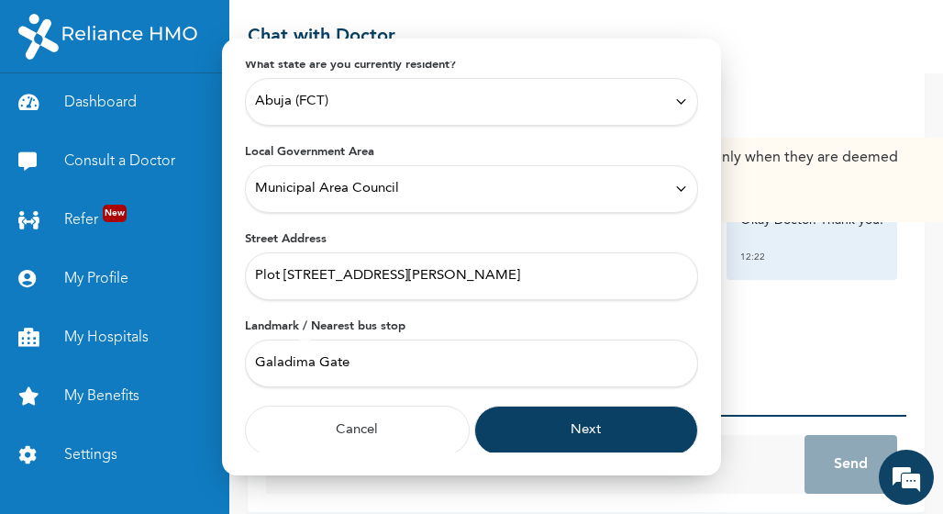
click at [557, 428] on button "Next" at bounding box center [586, 430] width 225 height 50
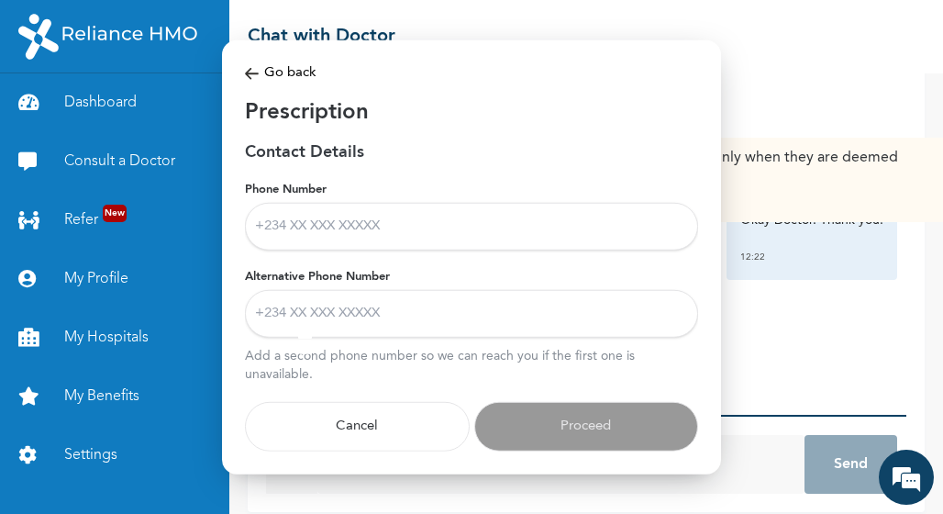
scroll to position [0, 0]
click at [381, 230] on input "Phone Number" at bounding box center [471, 226] width 453 height 48
type input "09139174018"
type input "07014567504"
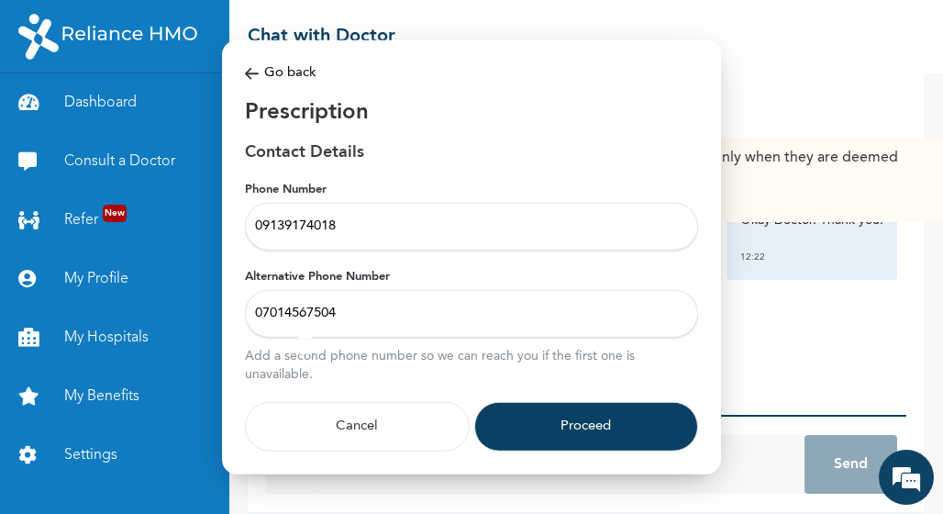
click at [543, 415] on button "Proceed" at bounding box center [586, 426] width 225 height 50
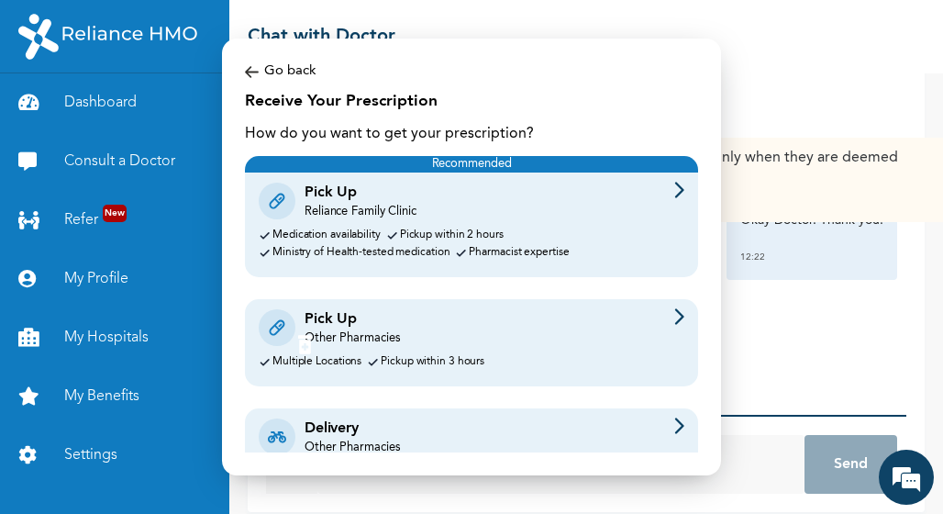
click at [495, 423] on div "Delivery Other Pharmacies" at bounding box center [472, 436] width 426 height 39
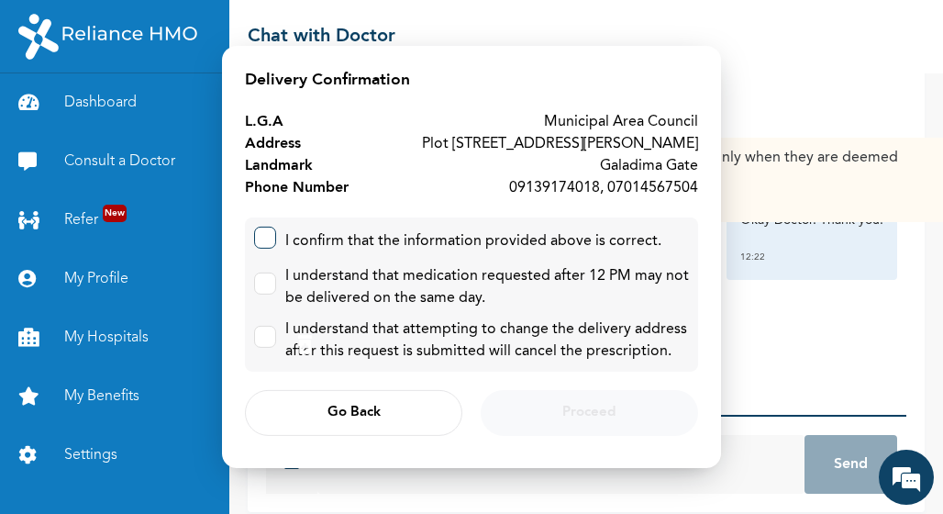
click at [261, 239] on input "checkbox" at bounding box center [261, 233] width 12 height 12
checkbox input "true"
click at [271, 290] on label at bounding box center [265, 283] width 22 height 22
click at [267, 285] on input "checkbox" at bounding box center [261, 279] width 12 height 12
checkbox input "true"
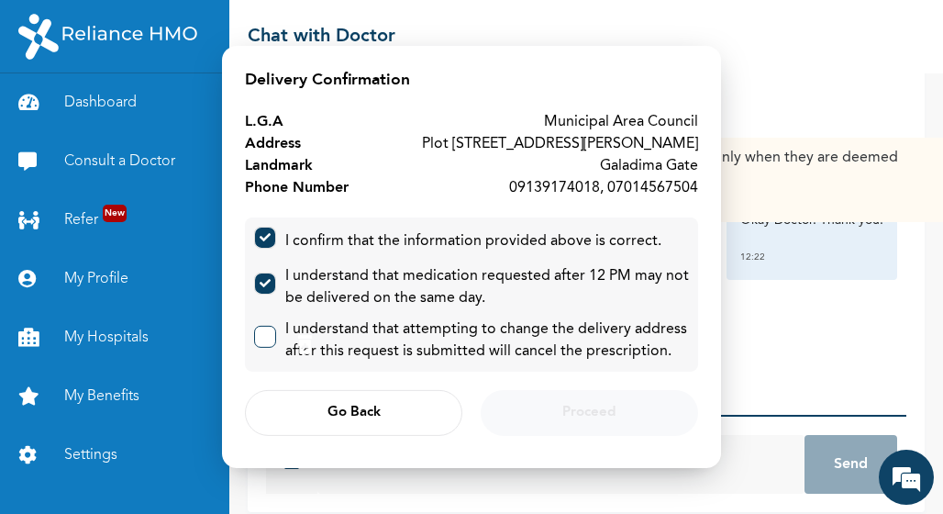
click at [266, 338] on input "checkbox" at bounding box center [261, 332] width 12 height 12
checkbox input "true"
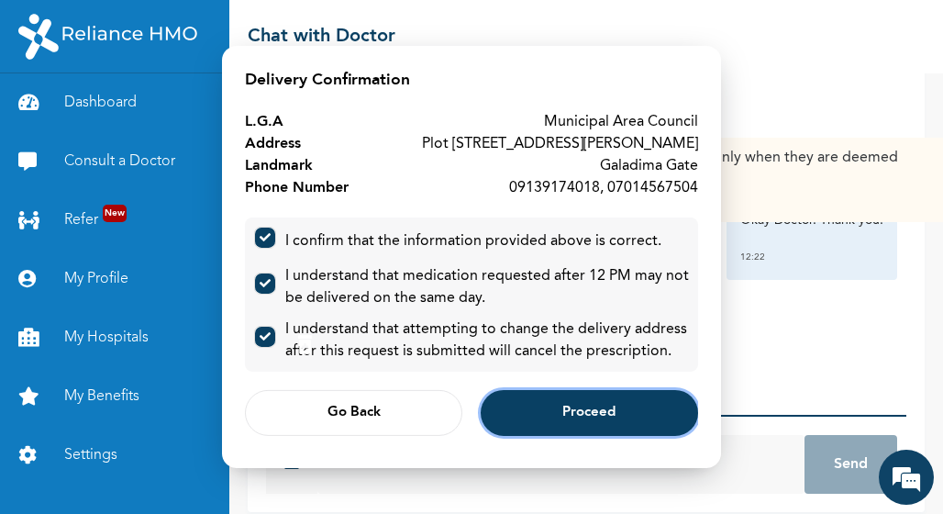
click at [525, 436] on button "Proceed" at bounding box center [589, 413] width 217 height 46
